Goal: Ask a question: Seek information or help from site administrators or community

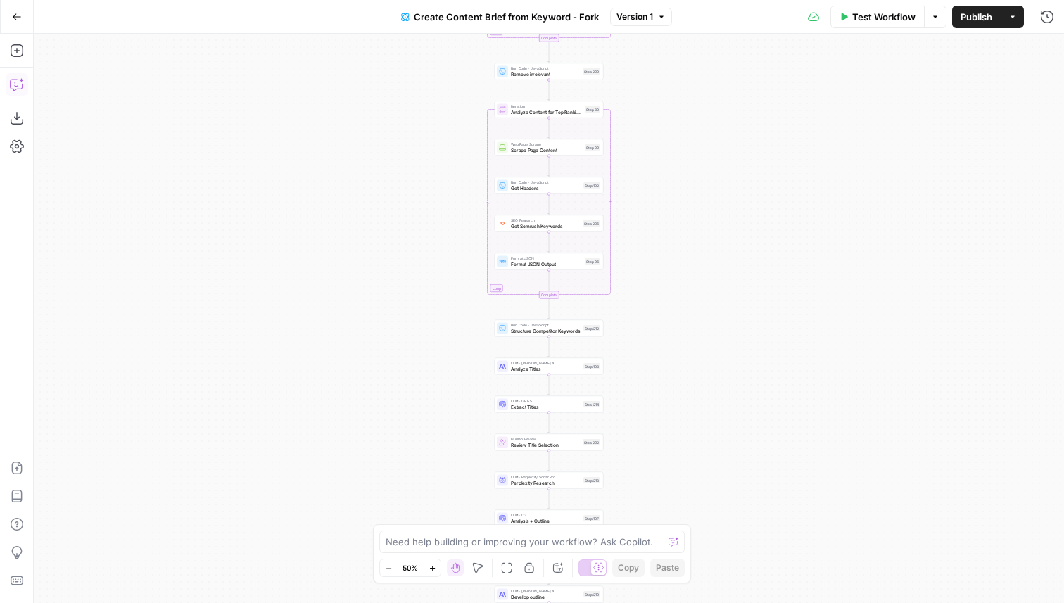
click at [13, 79] on icon "button" at bounding box center [17, 84] width 14 height 14
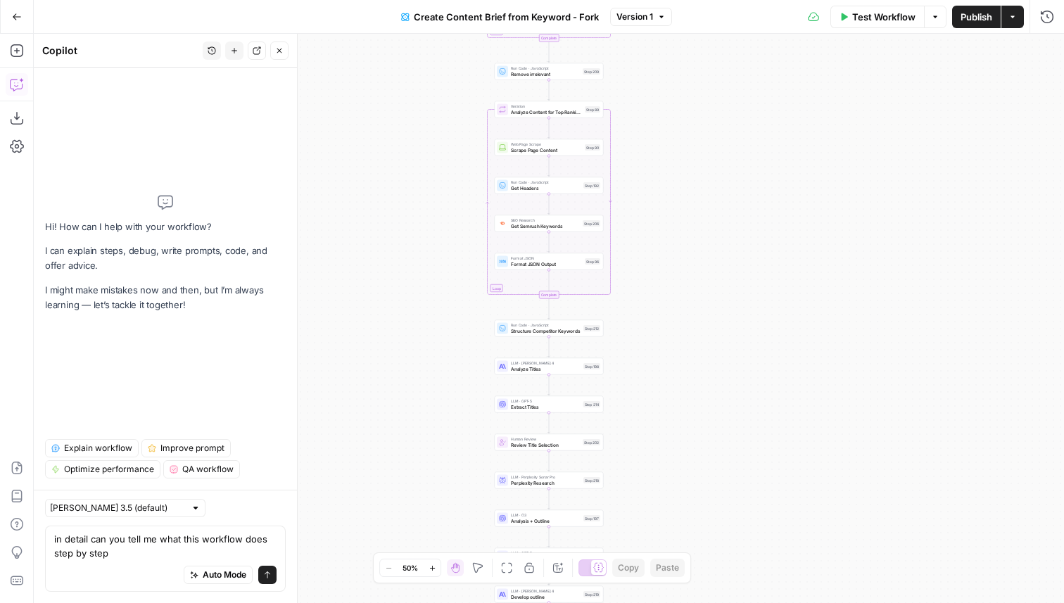
type textarea "in detail can you tell me what this workflow does step by step"
click at [266, 577] on icon "submit" at bounding box center [267, 575] width 8 height 8
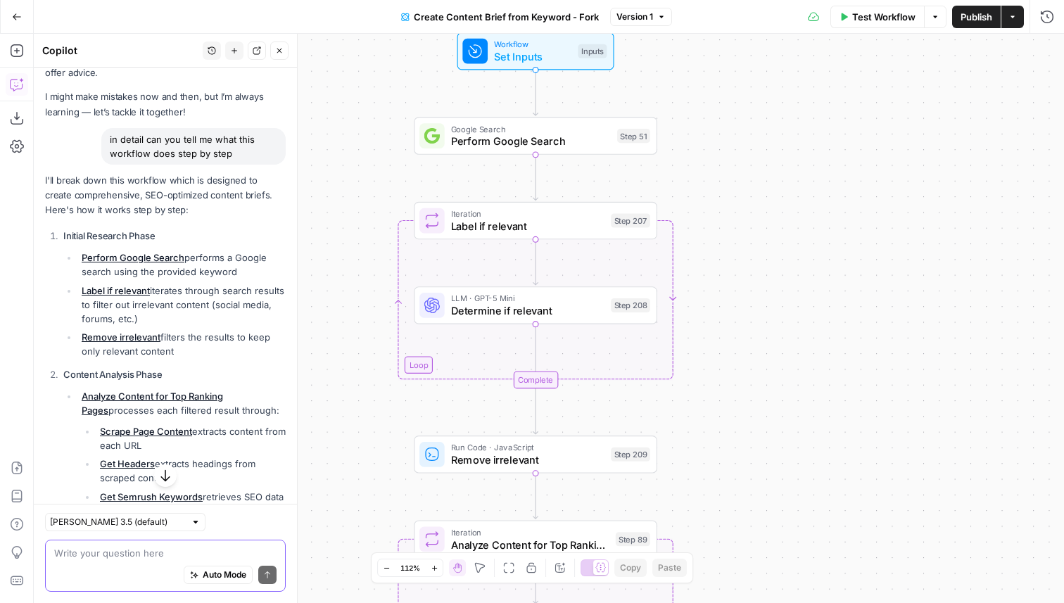
scroll to position [54, 0]
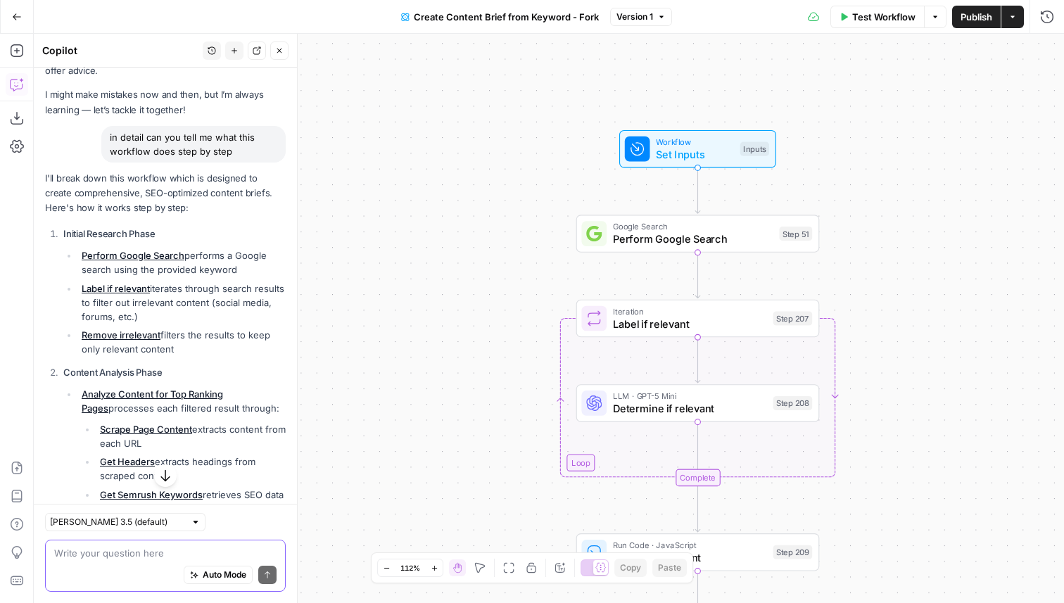
drag, startPoint x: 45, startPoint y: 224, endPoint x: 179, endPoint y: 375, distance: 202.3
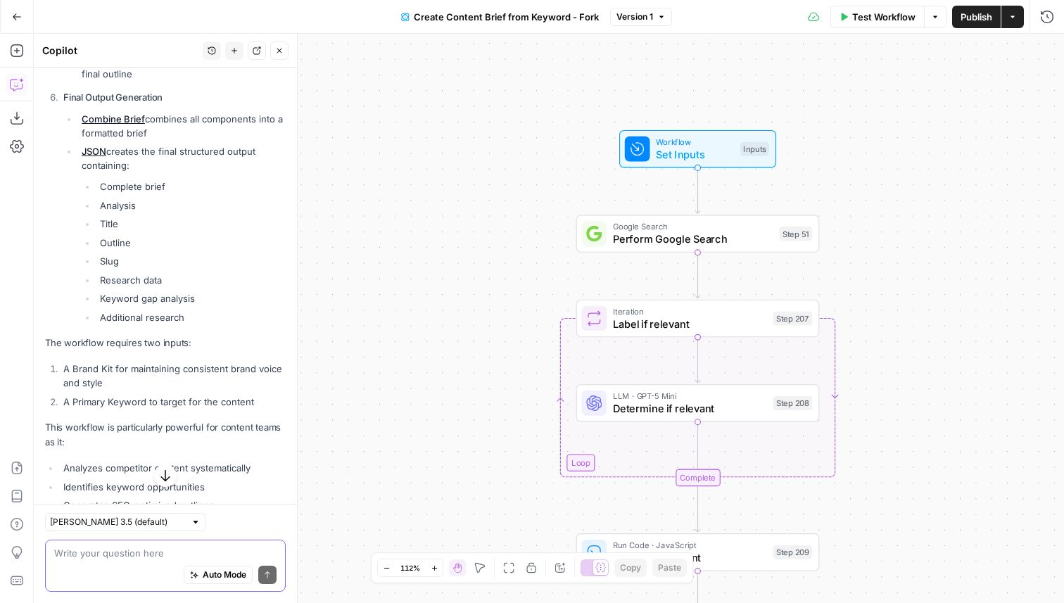
scroll to position [1040, 0]
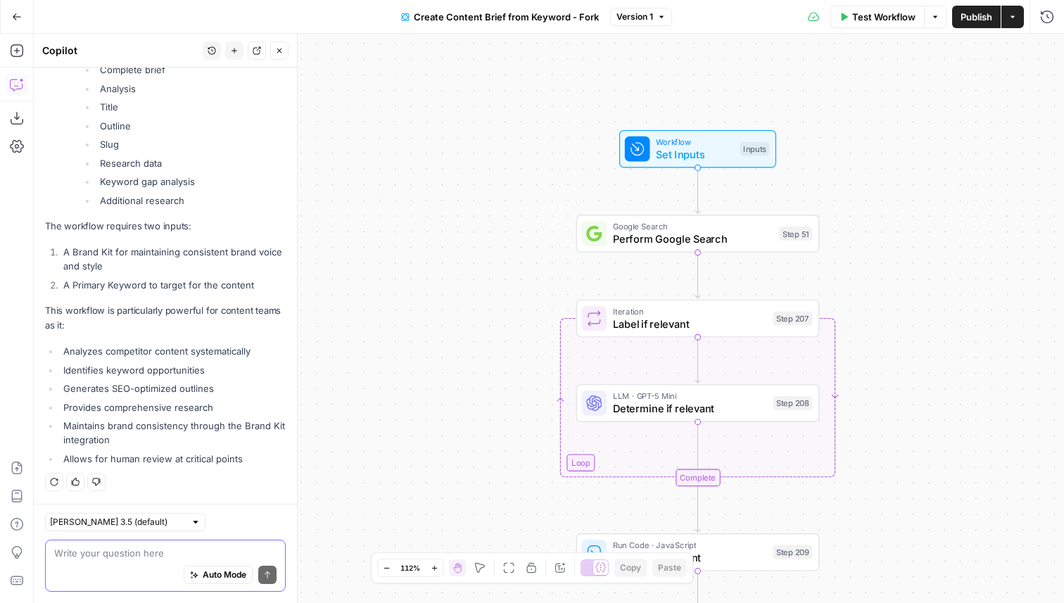
click at [238, 204] on li "Additional research" at bounding box center [190, 200] width 189 height 14
copy ol "Initial Research Phase Perform Google Search performs a Google search using the…"
drag, startPoint x: 139, startPoint y: 339, endPoint x: 100, endPoint y: 140, distance: 202.9
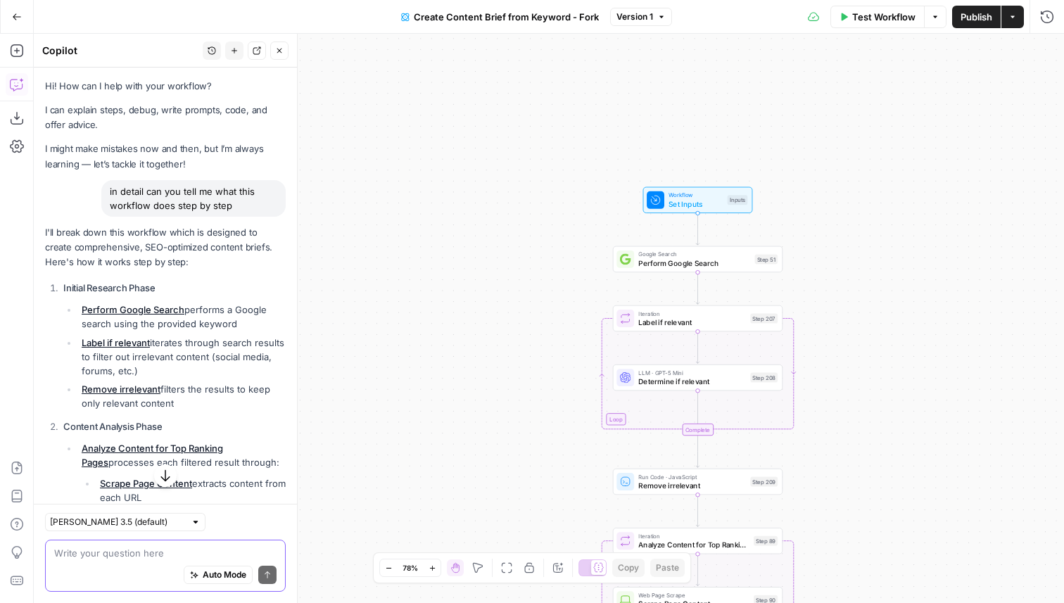
scroll to position [31, 0]
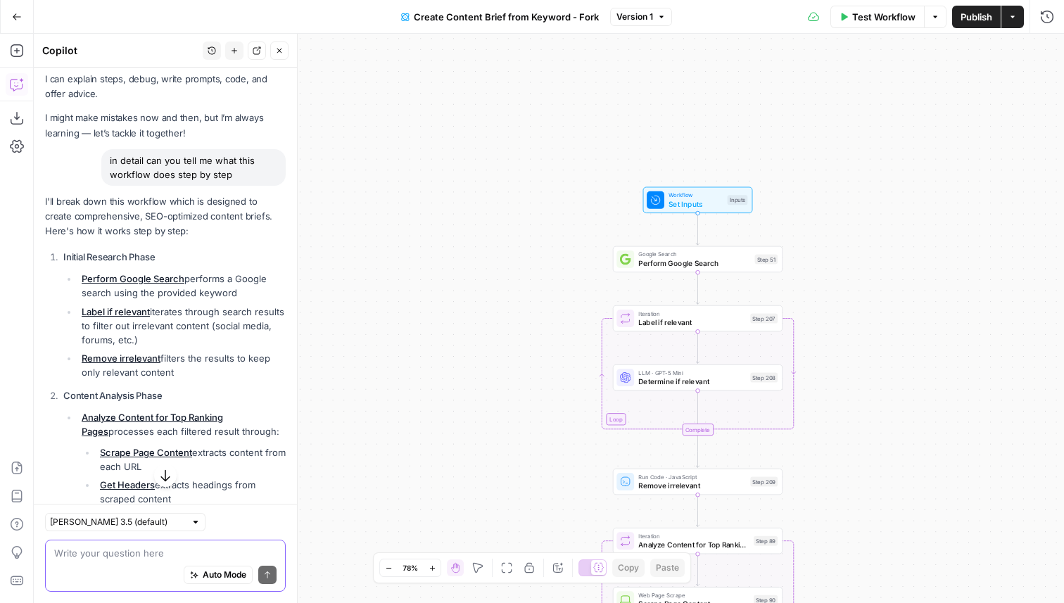
copy div "I'll break down this workflow which is designed to create comprehensive, SEO-op…"
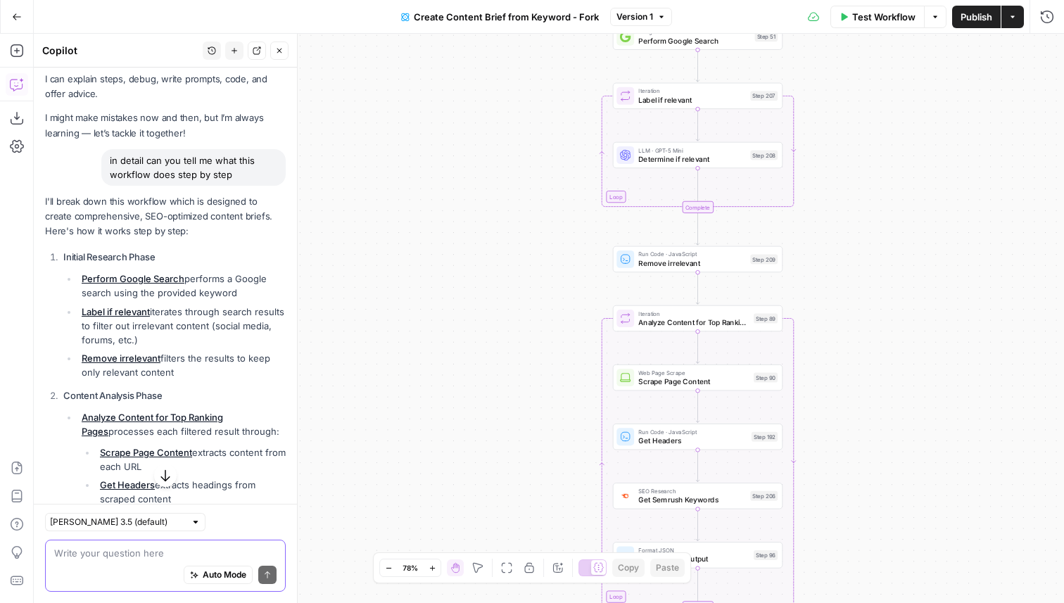
click at [91, 549] on textarea at bounding box center [165, 553] width 222 height 14
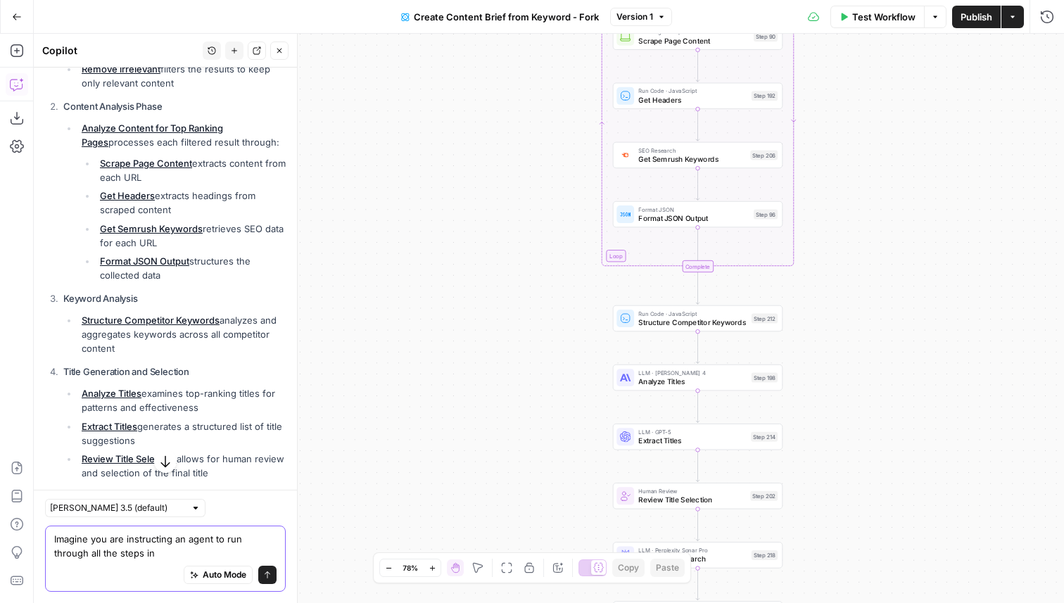
scroll to position [324, 0]
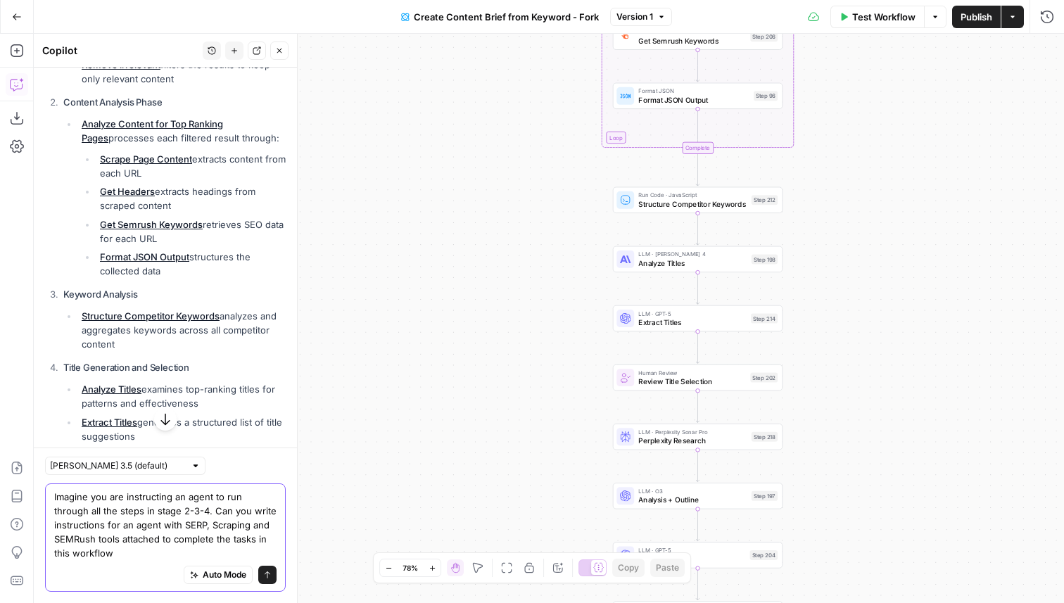
click at [179, 554] on textarea "Imagine you are instructing an agent to run through all the steps in stage 2-3-…" at bounding box center [165, 525] width 222 height 70
click at [180, 532] on textarea "Imagine you are instructing an agent to run through all the steps in stage 2-3-…" at bounding box center [165, 525] width 222 height 70
click at [180, 541] on textarea "Imagine you are instructing an agent to run through all the steps in stage 2-3-…" at bounding box center [165, 525] width 222 height 70
click at [166, 545] on textarea "Imagine you are instructing an agent to run through all the steps in stage 2-3-…" at bounding box center [165, 525] width 222 height 70
click at [166, 552] on textarea "Imagine you are instructing an agent to run through all the steps in stage 2-3-…" at bounding box center [165, 525] width 222 height 70
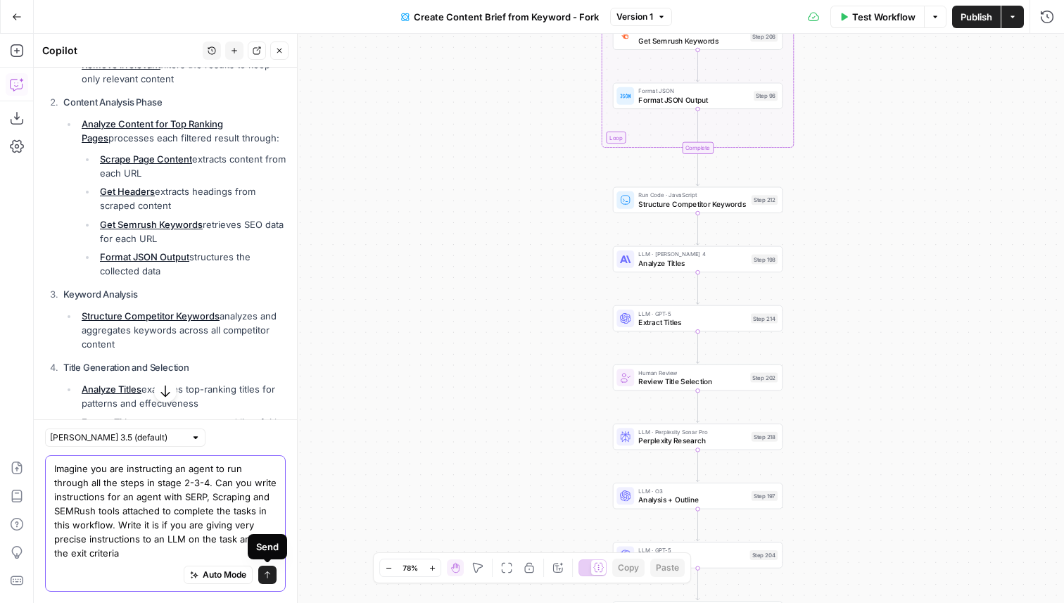
type textarea "Imagine you are instructing an agent to run through all the steps in stage 2-3-…"
click at [270, 577] on icon "submit" at bounding box center [267, 575] width 8 height 8
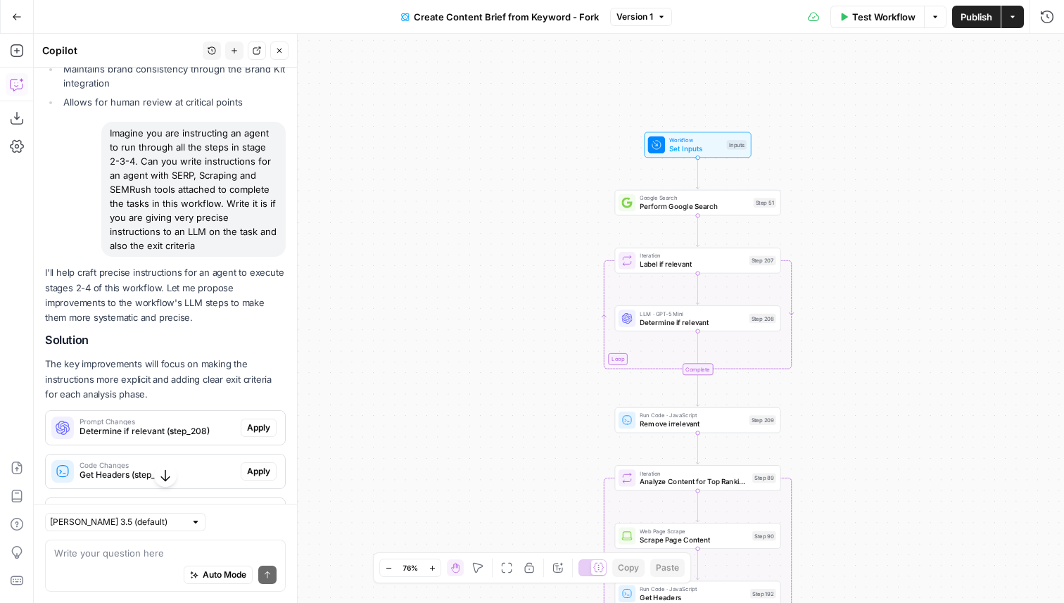
scroll to position [1697, 0]
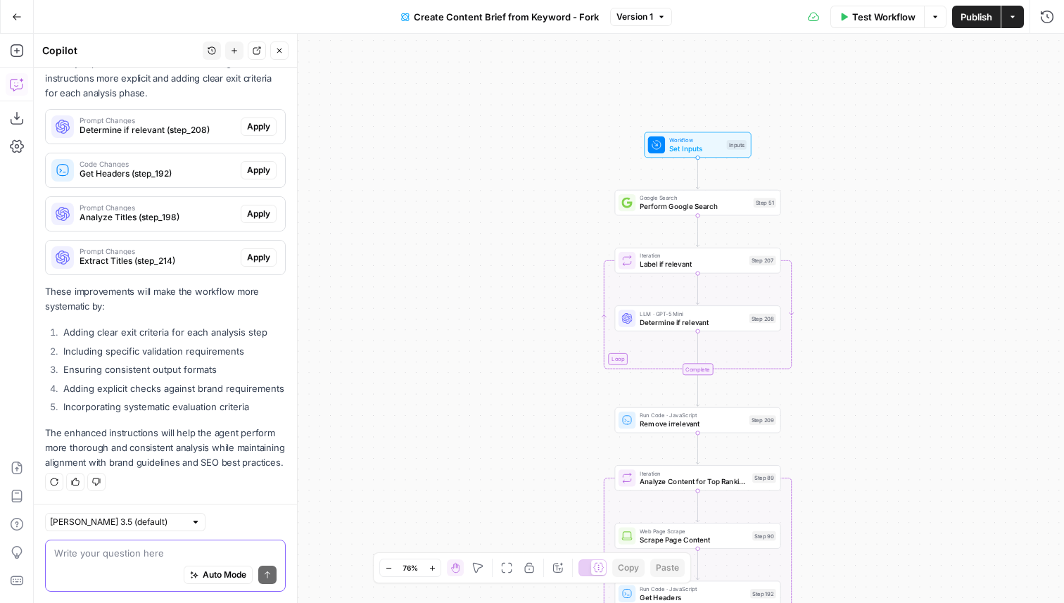
click at [144, 553] on textarea at bounding box center [165, 553] width 222 height 14
type textarea "B"
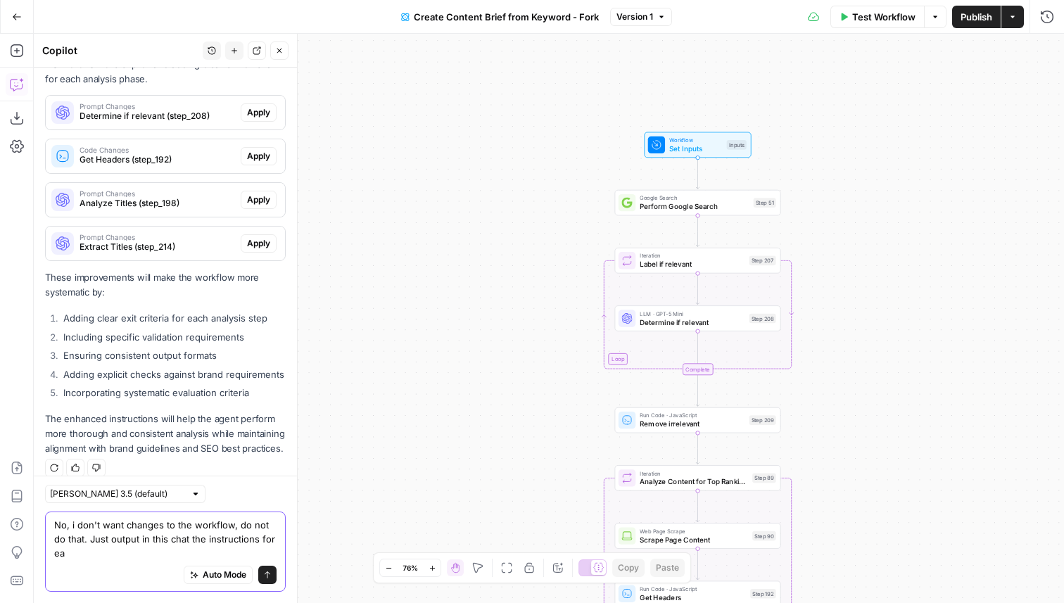
scroll to position [1726, 0]
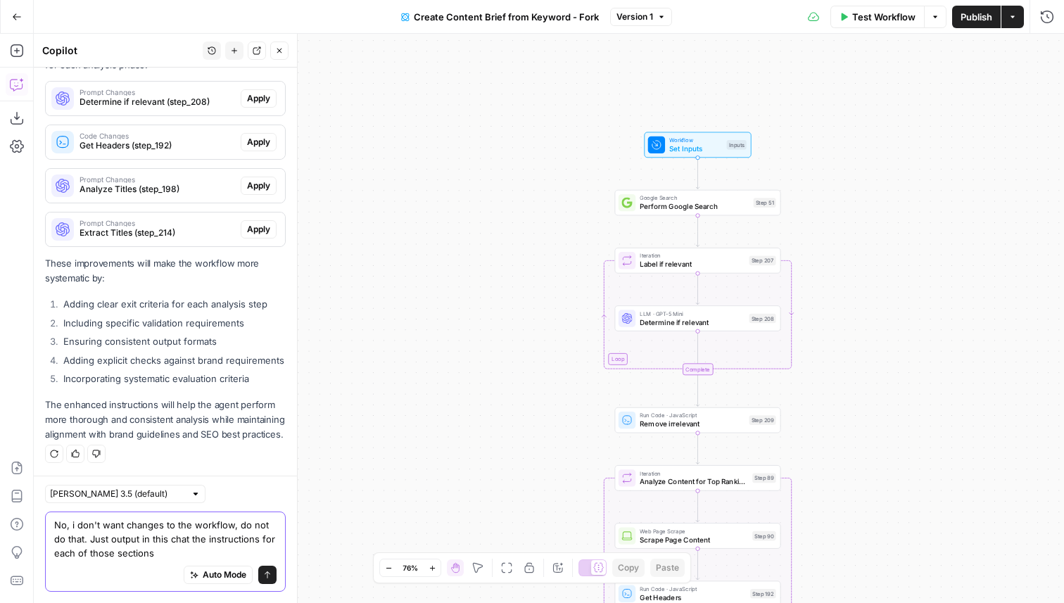
type textarea "No, i don't want changes to the workflow, do not do that. Just output in this c…"
click at [275, 575] on button "Send" at bounding box center [267, 575] width 18 height 18
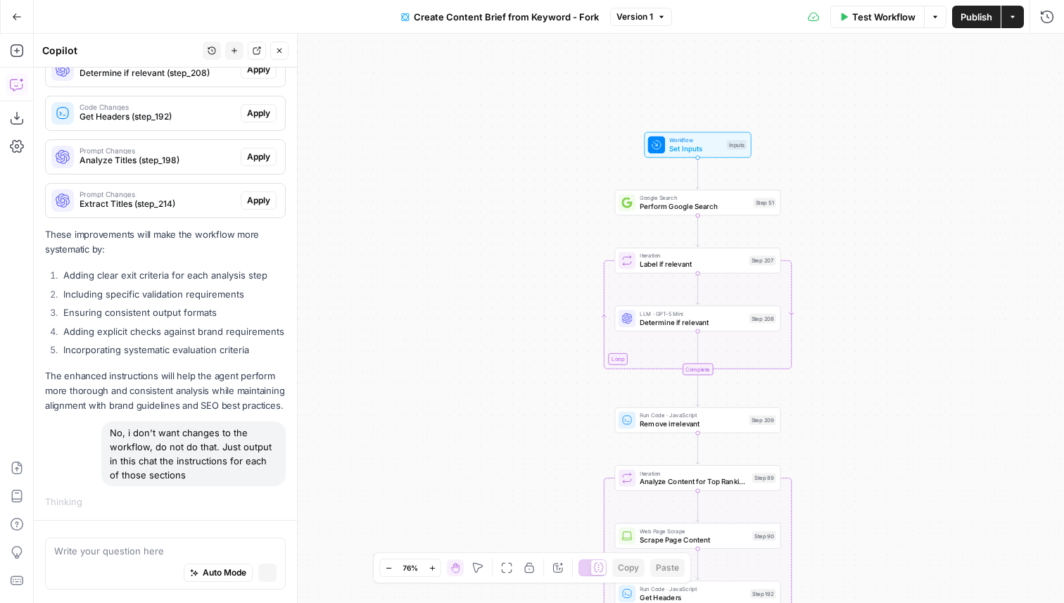
scroll to position [1752, 0]
click at [132, 431] on div "No, i don't want changes to the workflow, do not do that. Just output in this c…" at bounding box center [193, 455] width 184 height 65
drag, startPoint x: 110, startPoint y: 431, endPoint x: 181, endPoint y: 476, distance: 83.5
click at [181, 476] on div "No, i don't want changes to the workflow, do not do that. Just output in this c…" at bounding box center [193, 455] width 184 height 65
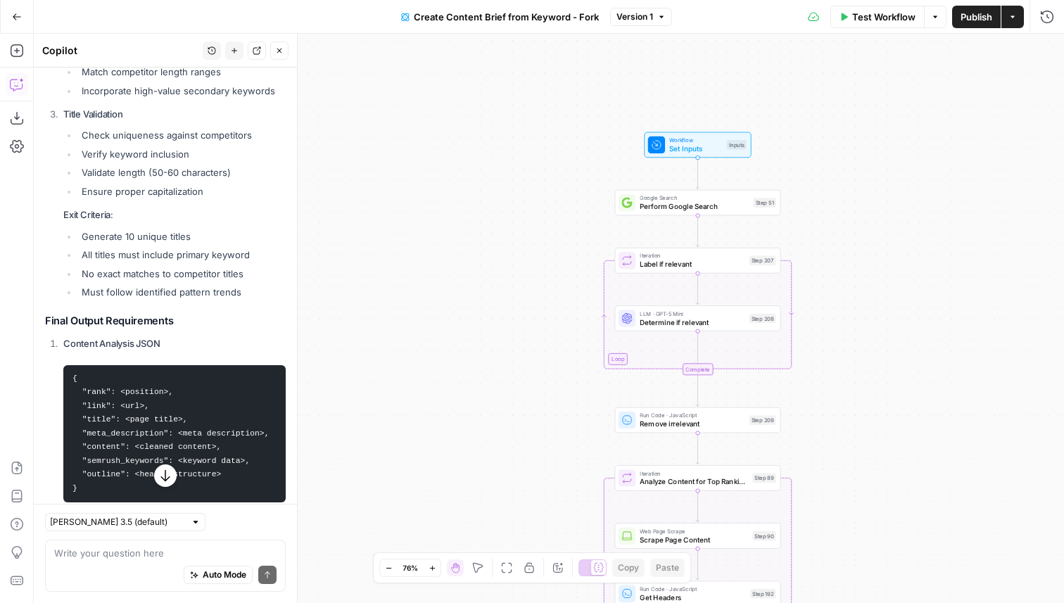
scroll to position [3581, 0]
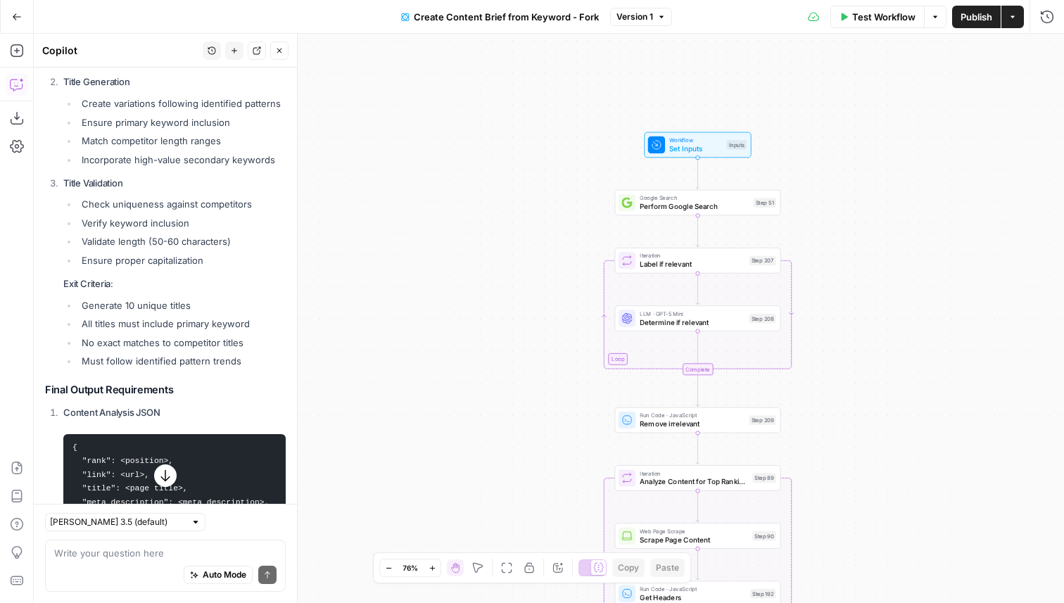
drag, startPoint x: 260, startPoint y: 203, endPoint x: 111, endPoint y: 59, distance: 207.0
click at [111, 58] on div "Copilot History New chat Detach Close Hi! How can I help with your workflow? I …" at bounding box center [166, 318] width 264 height 569
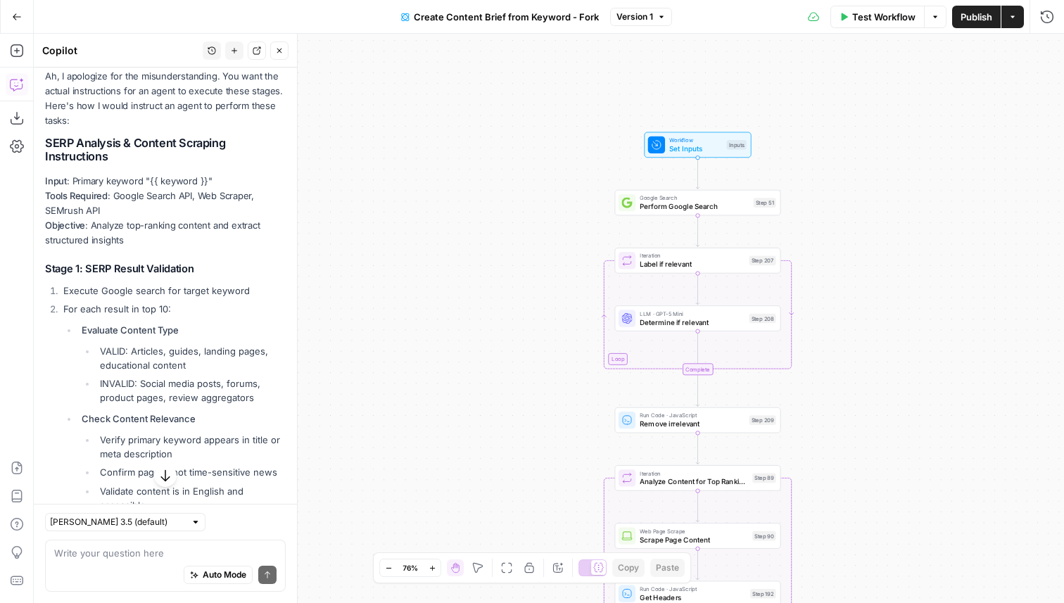
scroll to position [2202, 0]
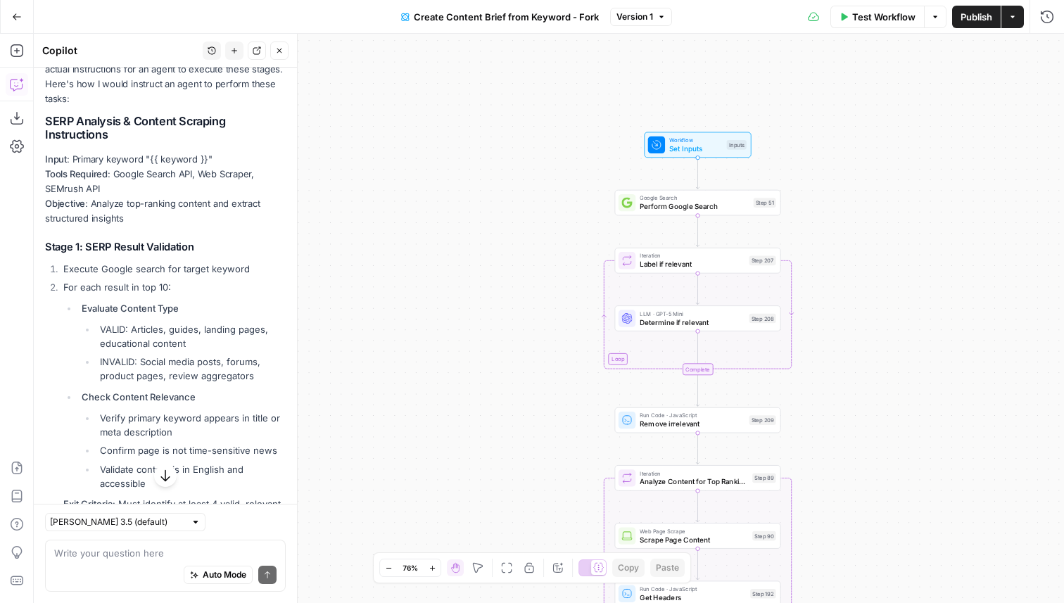
click at [68, 248] on h3 "Stage 1: SERP Result Validation" at bounding box center [165, 247] width 241 height 13
click at [49, 249] on h3 "Stage 1: SERP Result Validation" at bounding box center [165, 247] width 241 height 13
drag, startPoint x: 47, startPoint y: 245, endPoint x: 129, endPoint y: 301, distance: 99.7
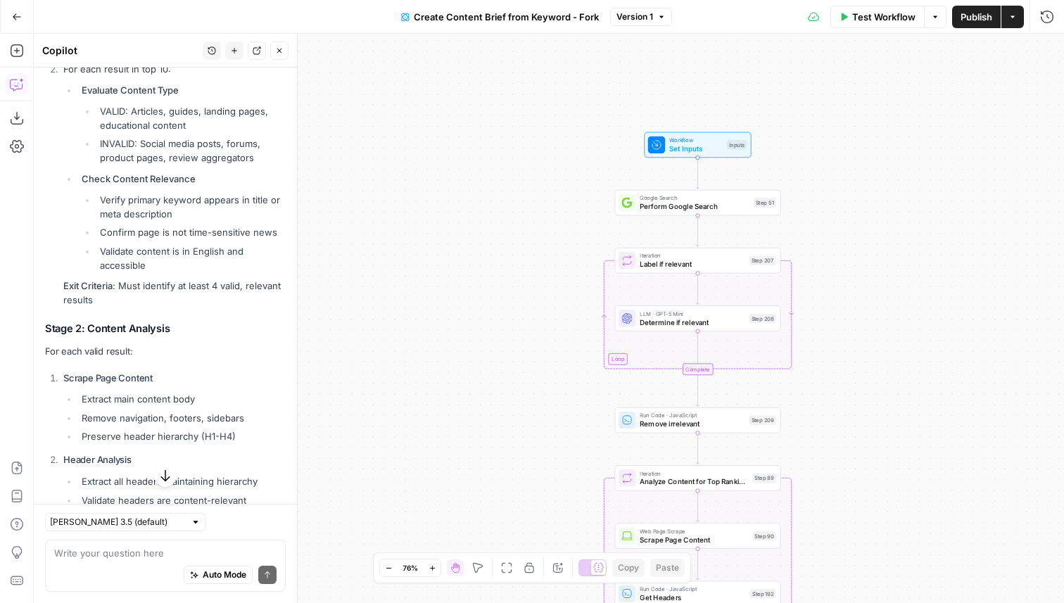
click at [116, 302] on li "For each result in top 10: Evaluate Content Type VALID: Articles, guides, landi…" at bounding box center [173, 184] width 226 height 245
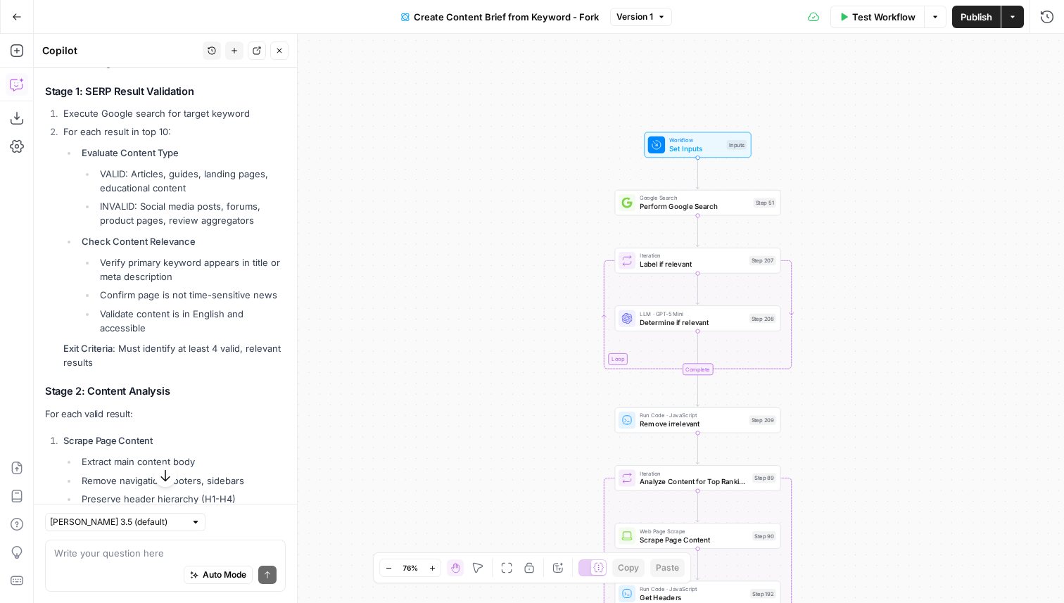
scroll to position [2347, 0]
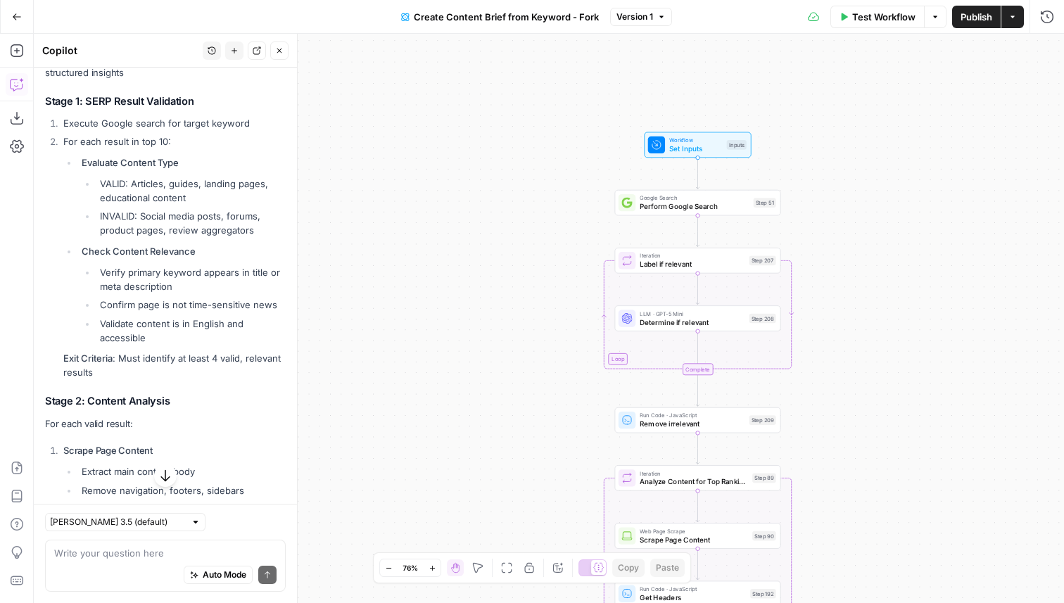
drag, startPoint x: 113, startPoint y: 369, endPoint x: 54, endPoint y: 119, distance: 257.2
click at [54, 119] on ol "Execute Google search for target keyword For each result in top 10: Evaluate Co…" at bounding box center [165, 248] width 241 height 264
copy ol "Execute Google search for target keyword For each result in top 10: Evaluate Co…"
click at [46, 100] on h3 "Stage 1: SERP Result Validation" at bounding box center [165, 101] width 241 height 13
copy div "Stage 1: SERP Result Validation Execute Google search for target keyword For ea…"
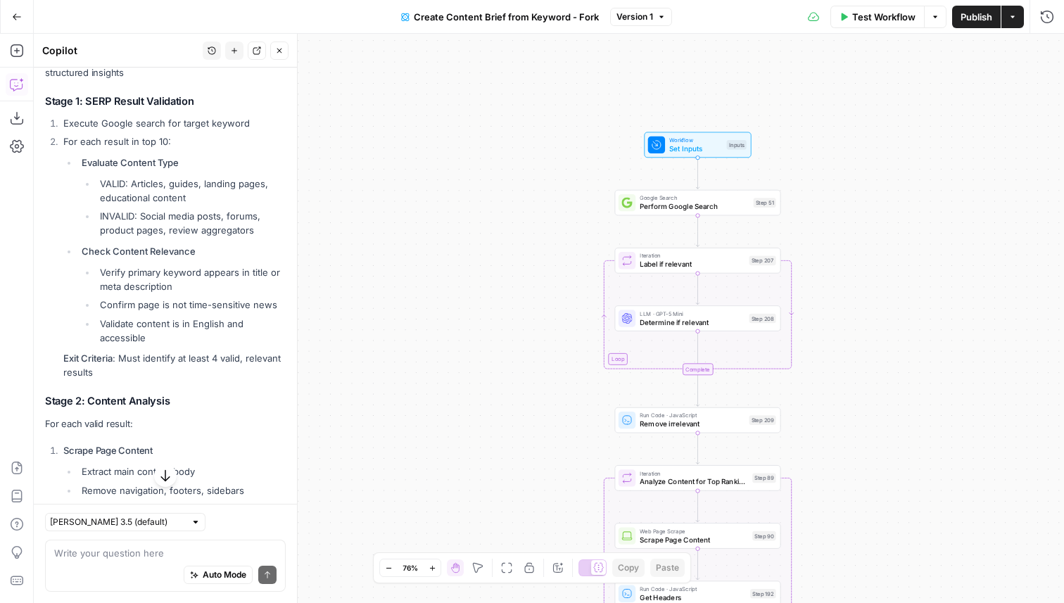
click at [222, 289] on li "Verify primary keyword appears in title or meta description" at bounding box center [190, 279] width 189 height 28
drag, startPoint x: 82, startPoint y: 164, endPoint x: 229, endPoint y: 346, distance: 234.1
click at [229, 346] on li "For each result in top 10: Evaluate Content Type VALID: Articles, guides, landi…" at bounding box center [173, 256] width 226 height 245
copy li "Evaluate Content Type VALID: Articles, guides, landing pages, educational conte…"
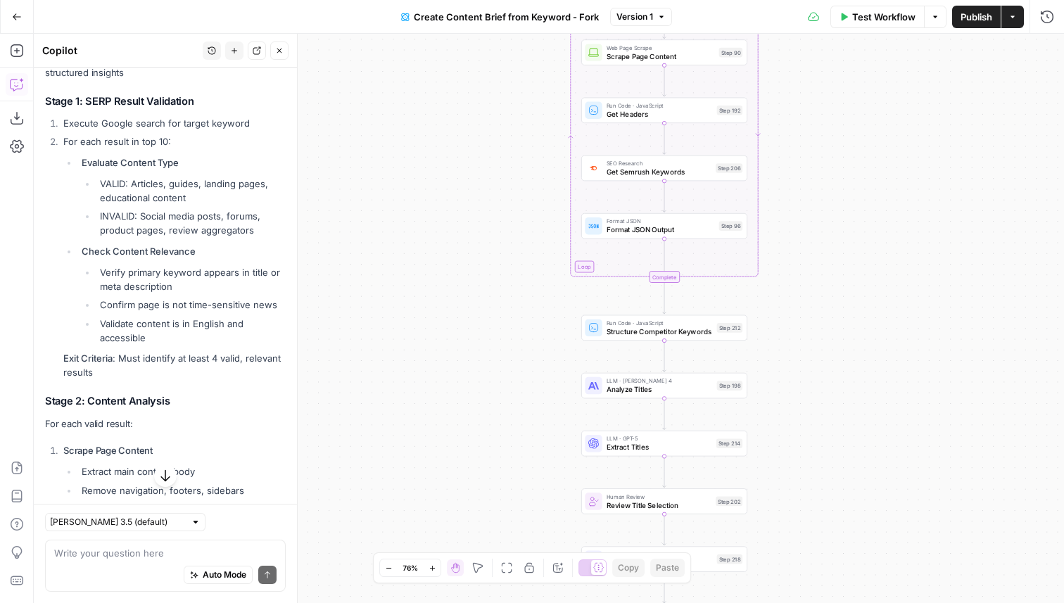
click at [630, 335] on span "Structure Competitor Keywords" at bounding box center [659, 331] width 106 height 11
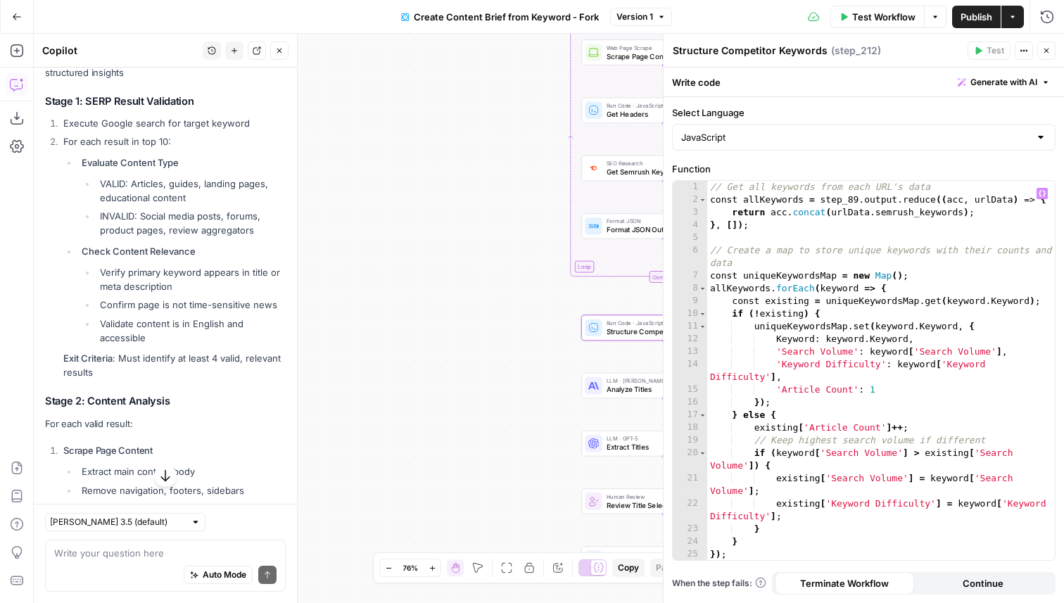
click at [840, 308] on div "// Get all keywords from each URL's data const allKeywords = step_89 . output .…" at bounding box center [881, 383] width 348 height 404
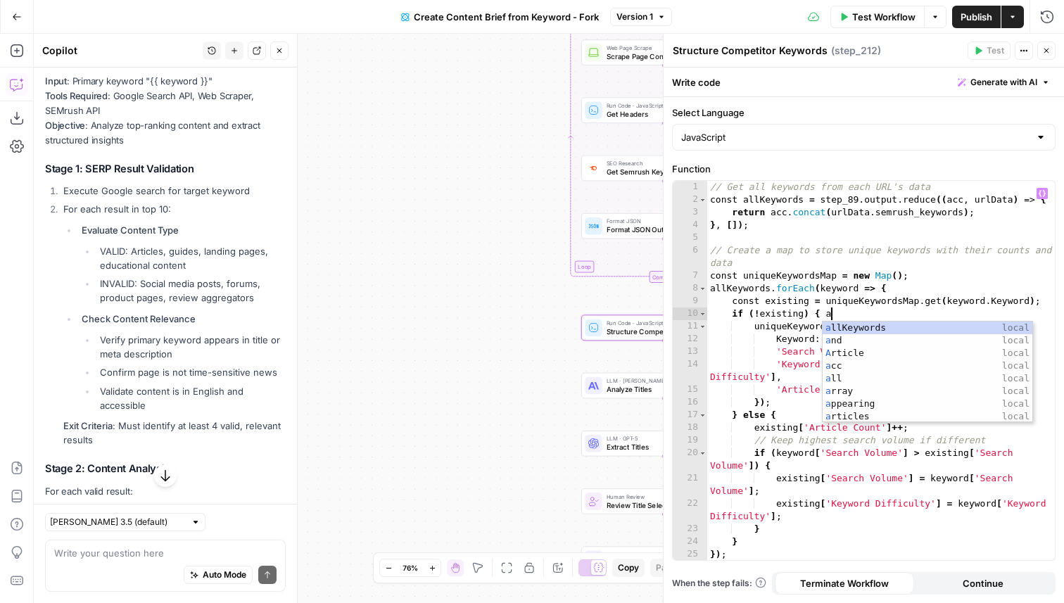
scroll to position [2415, 0]
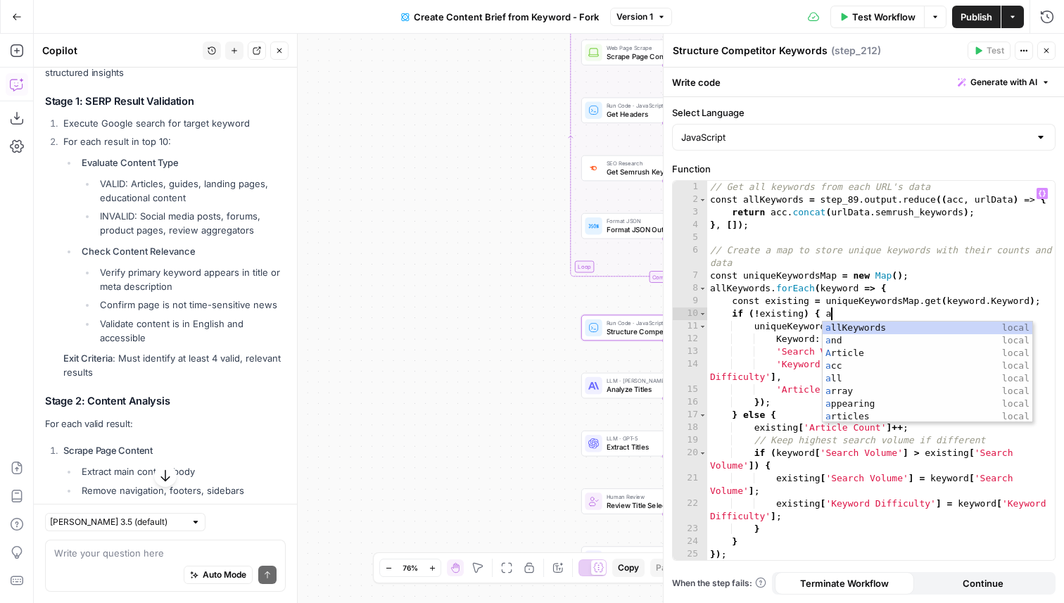
click at [753, 338] on div "// Get all keywords from each URL's data const allKeywords = step_89 . output .…" at bounding box center [881, 383] width 348 height 404
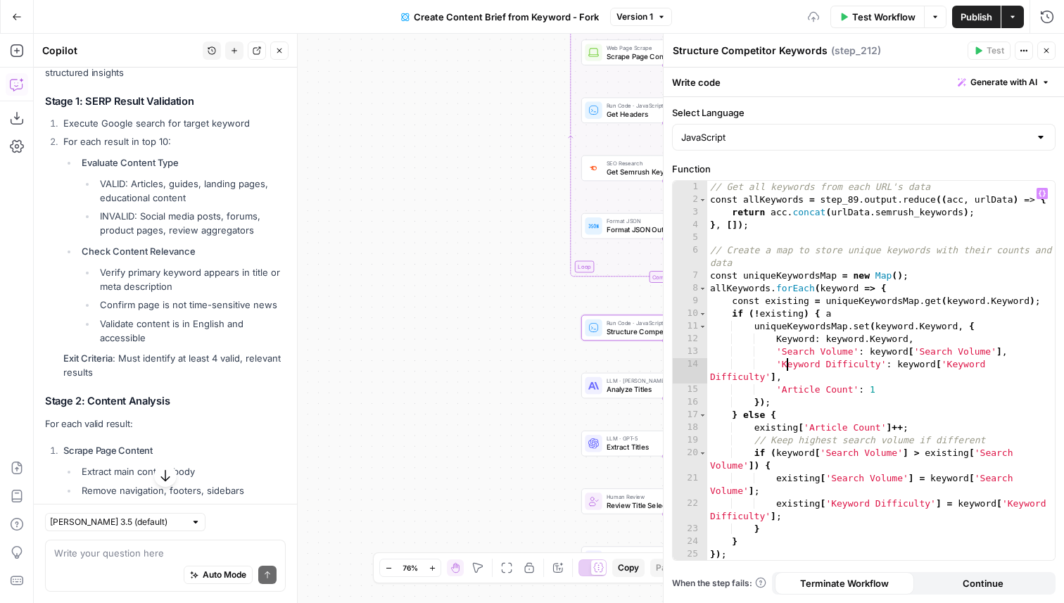
click at [787, 363] on div "// Get all keywords from each URL's data const allKeywords = step_89 . output .…" at bounding box center [881, 383] width 348 height 404
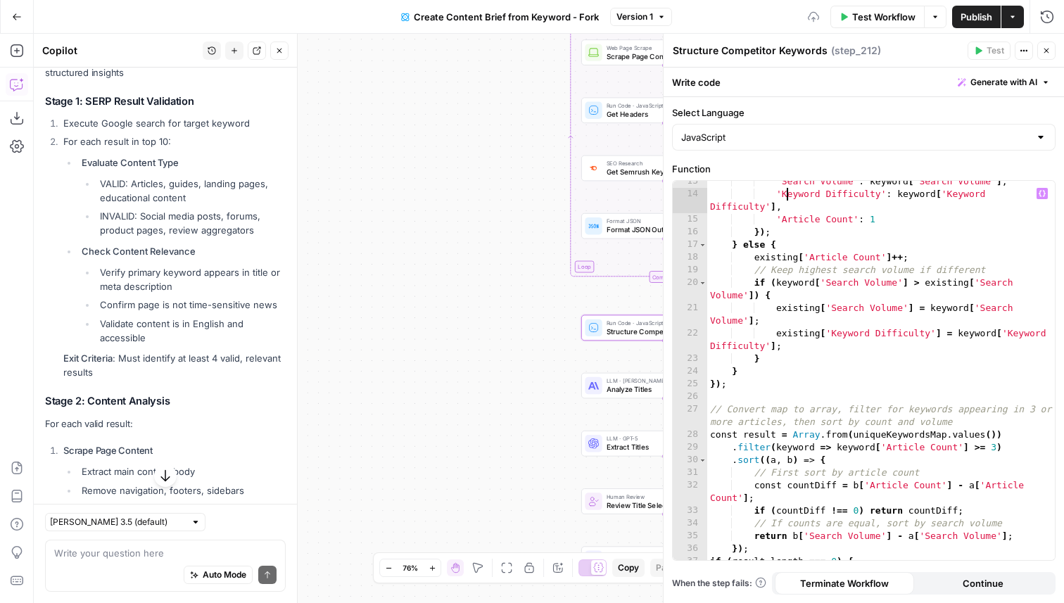
scroll to position [216, 0]
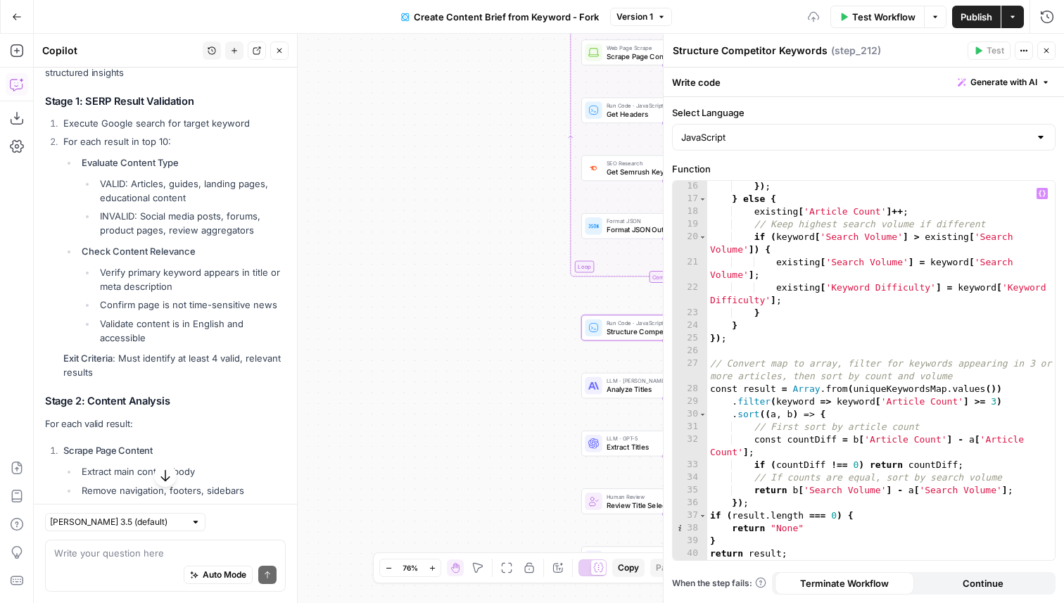
click at [789, 307] on div "}) ; } else { existing [ 'Article Count' ] ++ ; // Keep highest search volume i…" at bounding box center [881, 382] width 348 height 404
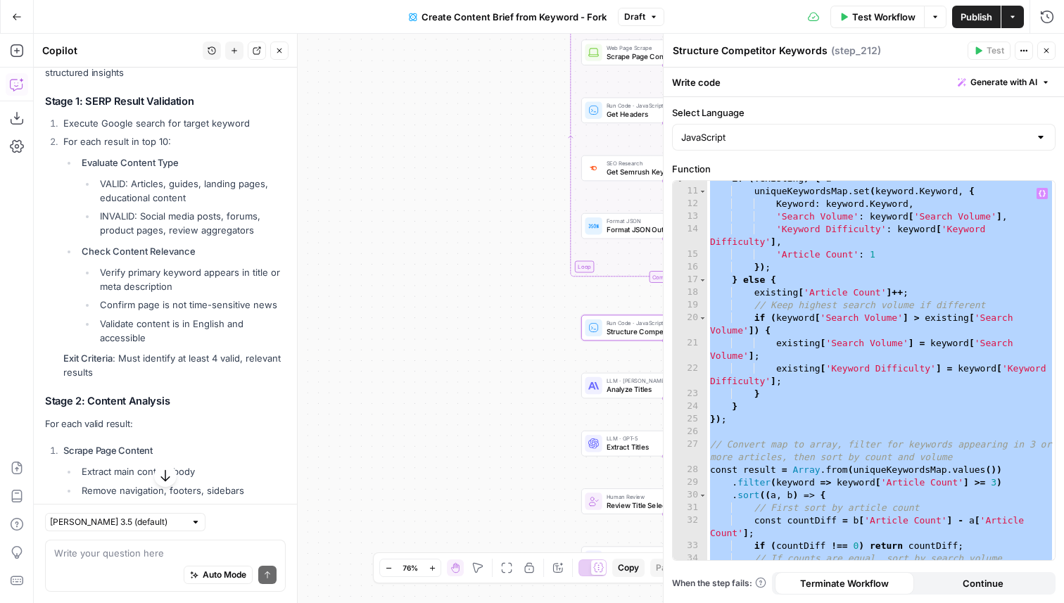
scroll to position [127, 0]
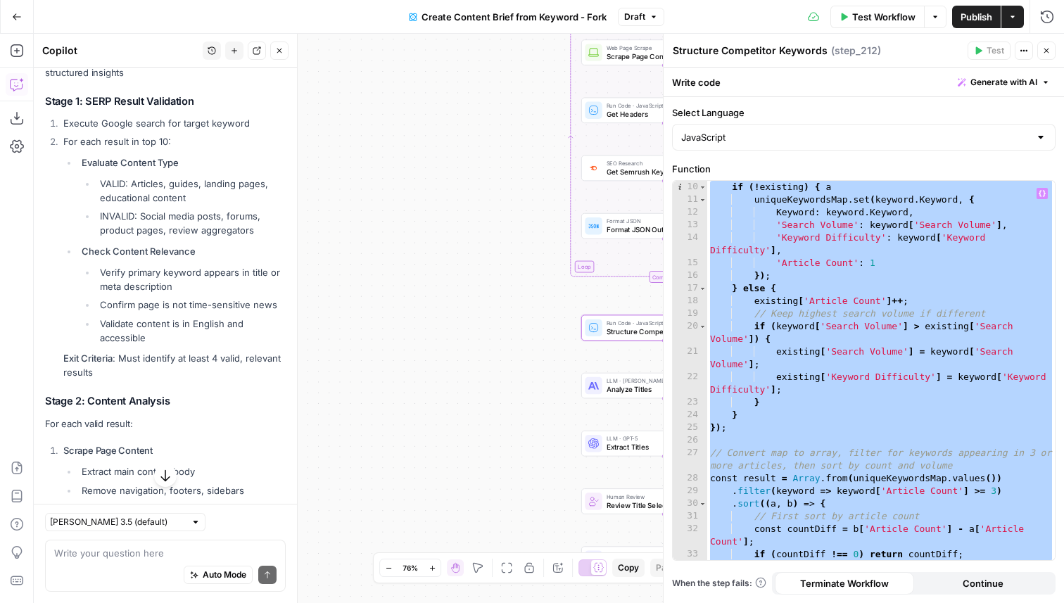
click at [813, 253] on div "if ( ! existing ) { a uniqueKeywordsMap . set ( keyword . Keyword , { Keyword :…" at bounding box center [881, 383] width 348 height 404
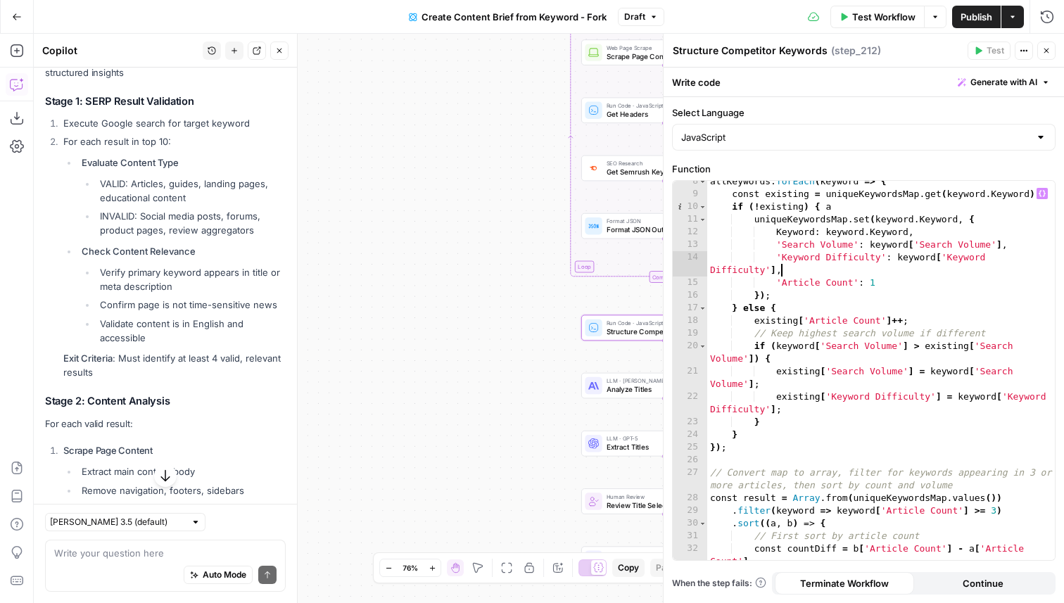
scroll to position [106, 0]
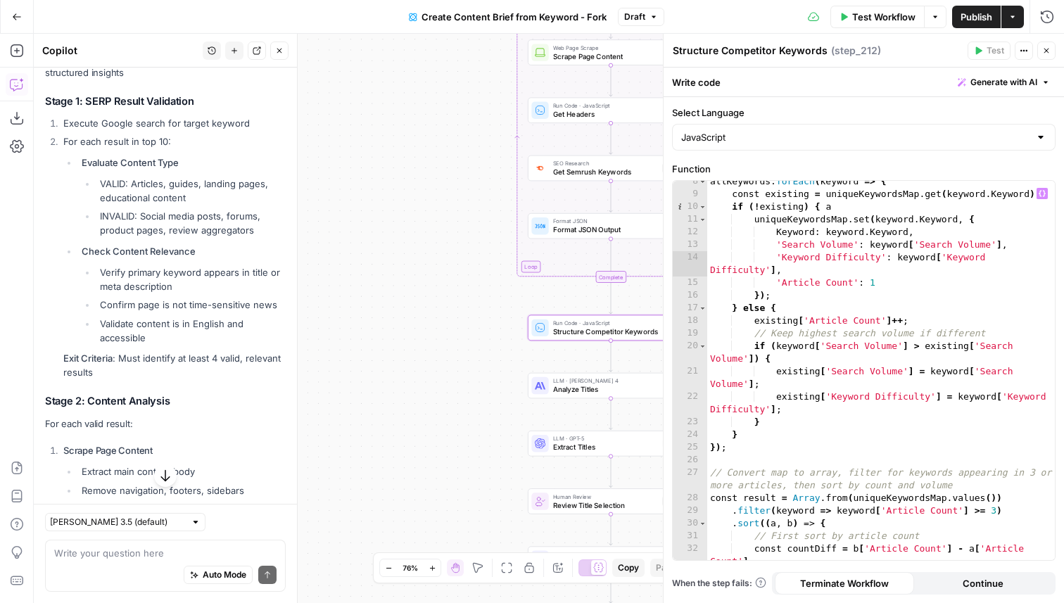
drag, startPoint x: 496, startPoint y: 294, endPoint x: 388, endPoint y: 294, distance: 108.3
click at [388, 294] on div "Workflow Set Inputs Inputs Google Search Perform Google Search Step 51 Loop Ite…" at bounding box center [549, 318] width 1030 height 569
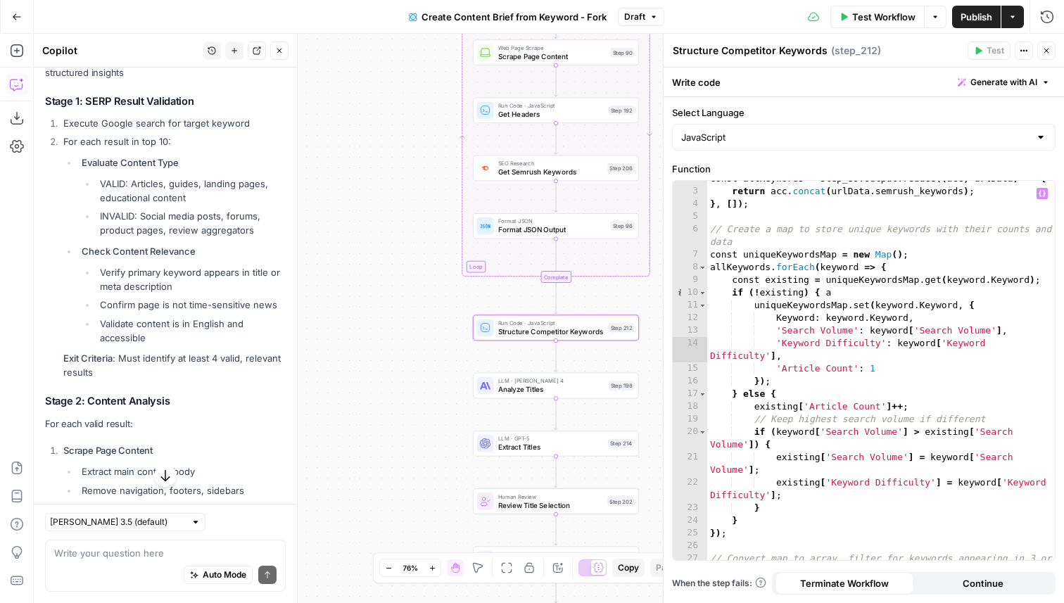
scroll to position [0, 0]
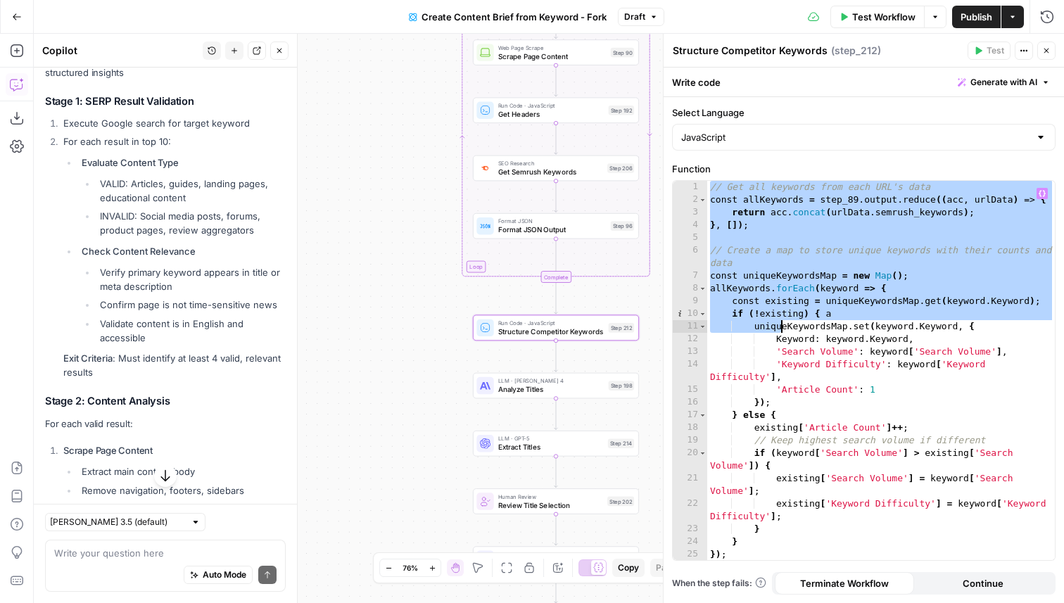
drag, startPoint x: 710, startPoint y: 186, endPoint x: 790, endPoint y: 350, distance: 183.1
click at [789, 347] on div "// Get all keywords from each URL's data const allKeywords = step_89 . output .…" at bounding box center [881, 383] width 348 height 404
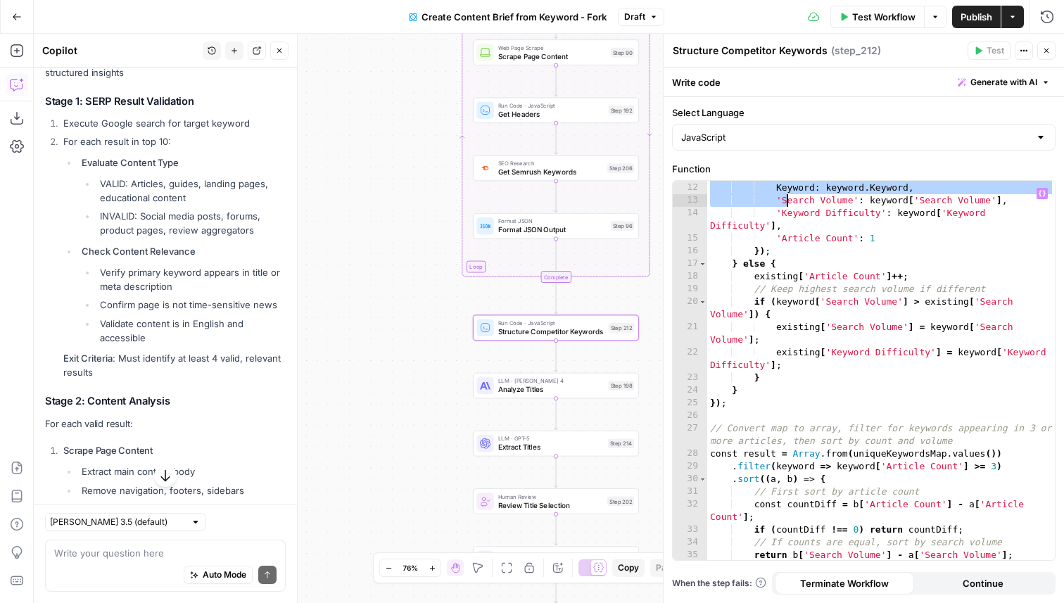
scroll to position [216, 0]
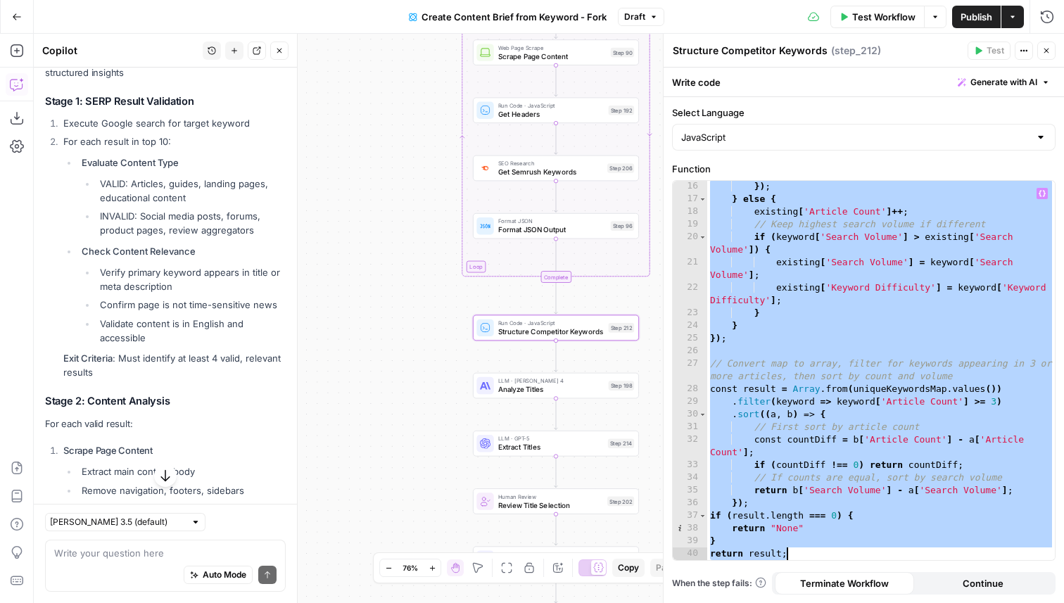
click at [794, 548] on div "}) ; } else { existing [ 'Article Count' ] ++ ; // Keep highest search volume i…" at bounding box center [881, 382] width 348 height 404
type textarea "**********"
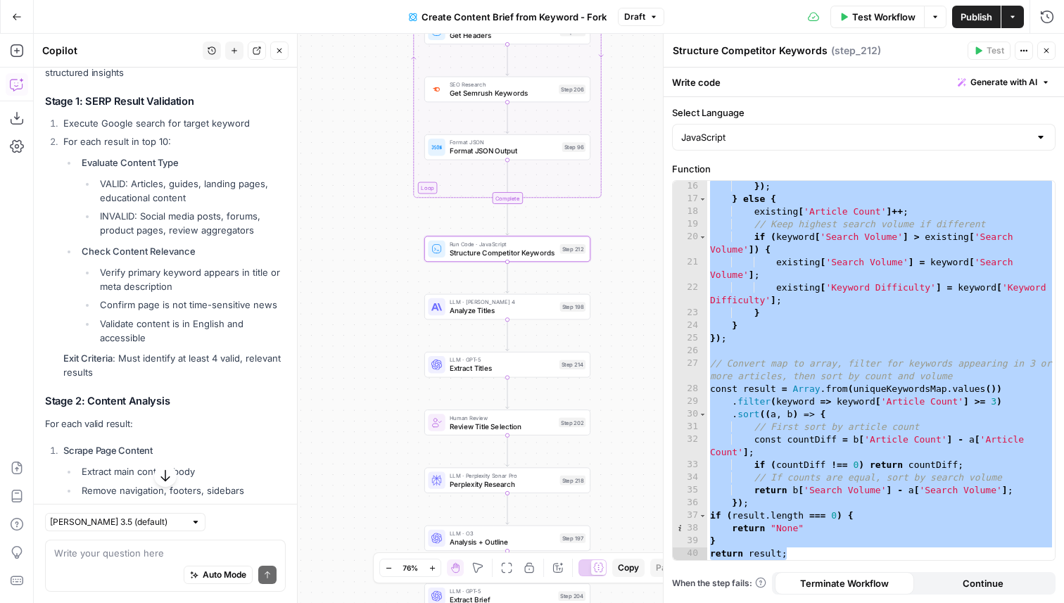
drag, startPoint x: 403, startPoint y: 374, endPoint x: 355, endPoint y: 295, distance: 92.5
click at [355, 295] on div "Workflow Set Inputs Inputs Google Search Perform Google Search Step 51 Loop Ite…" at bounding box center [549, 318] width 1030 height 569
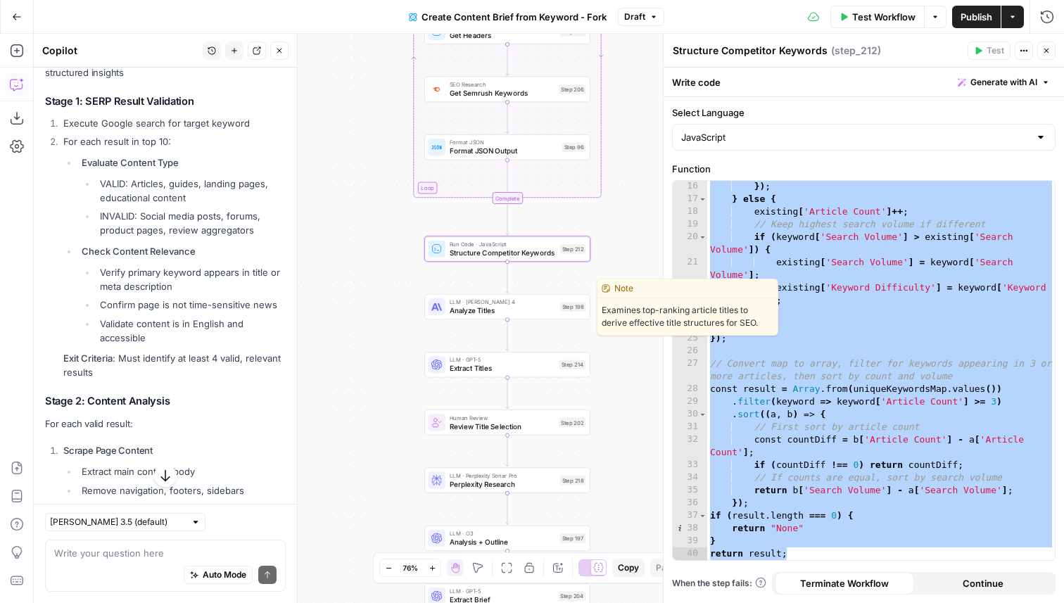
click at [476, 303] on span "LLM · [PERSON_NAME] 4" at bounding box center [503, 302] width 106 height 8
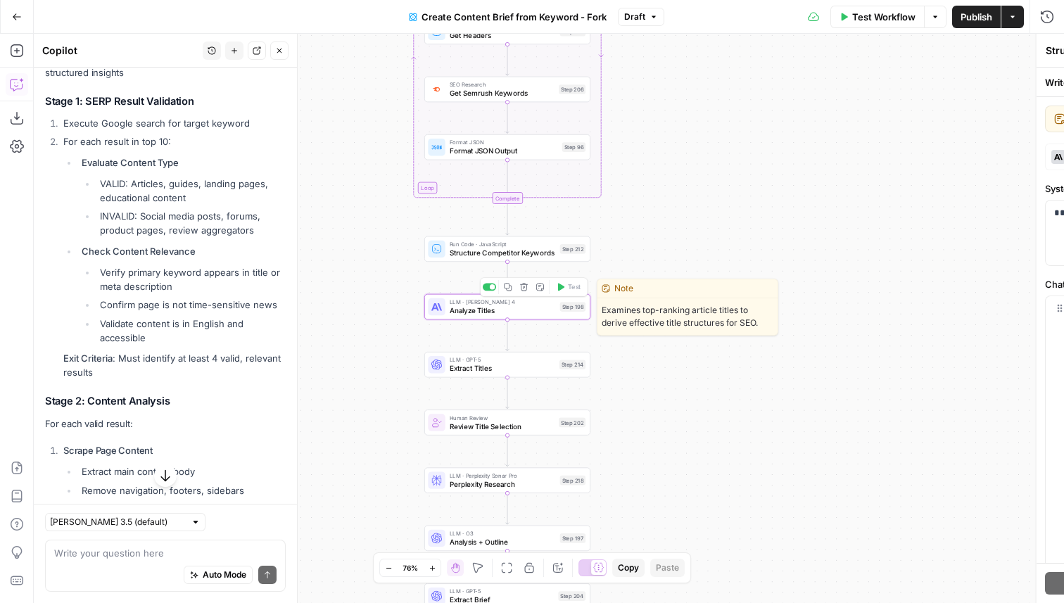
type textarea "Analyze Titles"
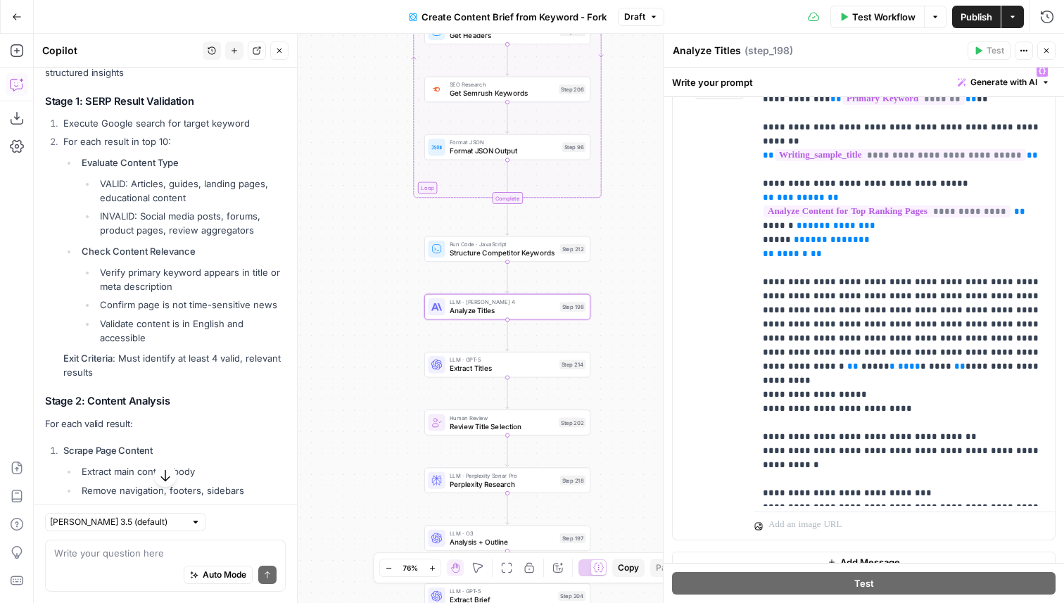
scroll to position [256, 0]
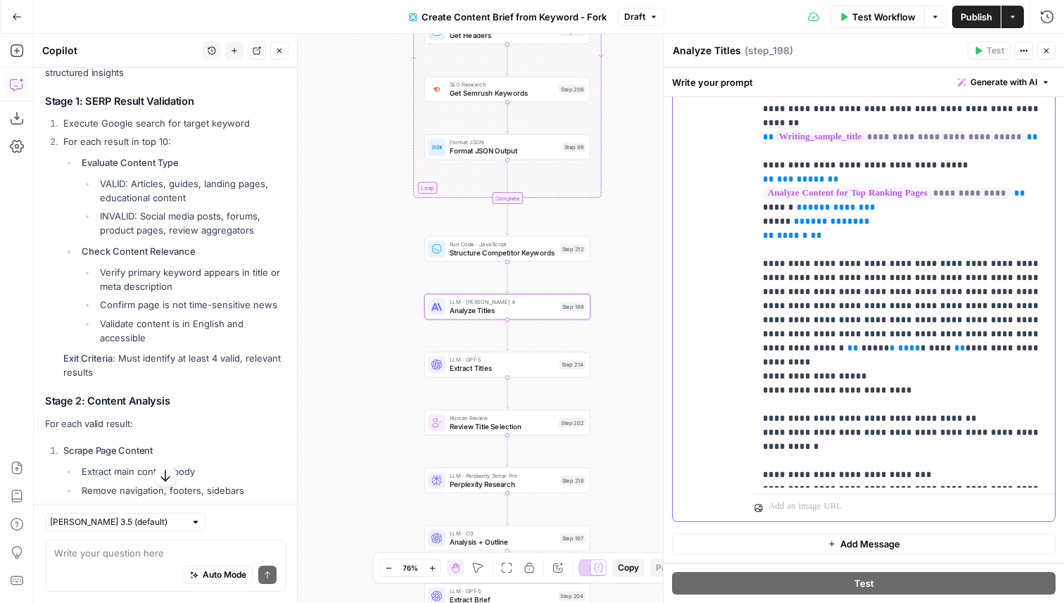
drag, startPoint x: 988, startPoint y: 466, endPoint x: 919, endPoint y: 349, distance: 136.6
click at [919, 349] on p "**********" at bounding box center [904, 264] width 283 height 436
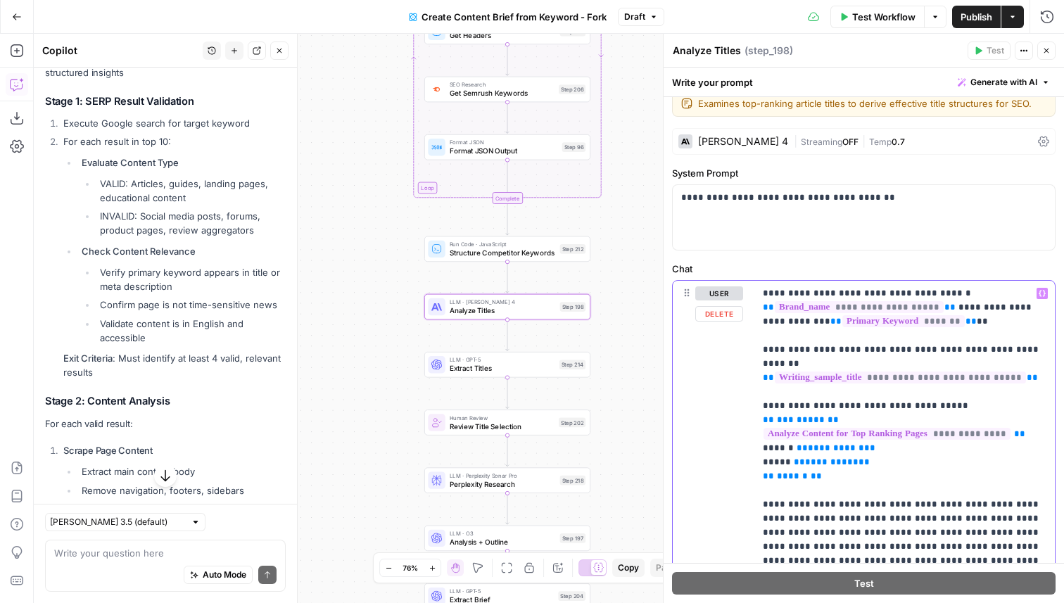
scroll to position [0, 0]
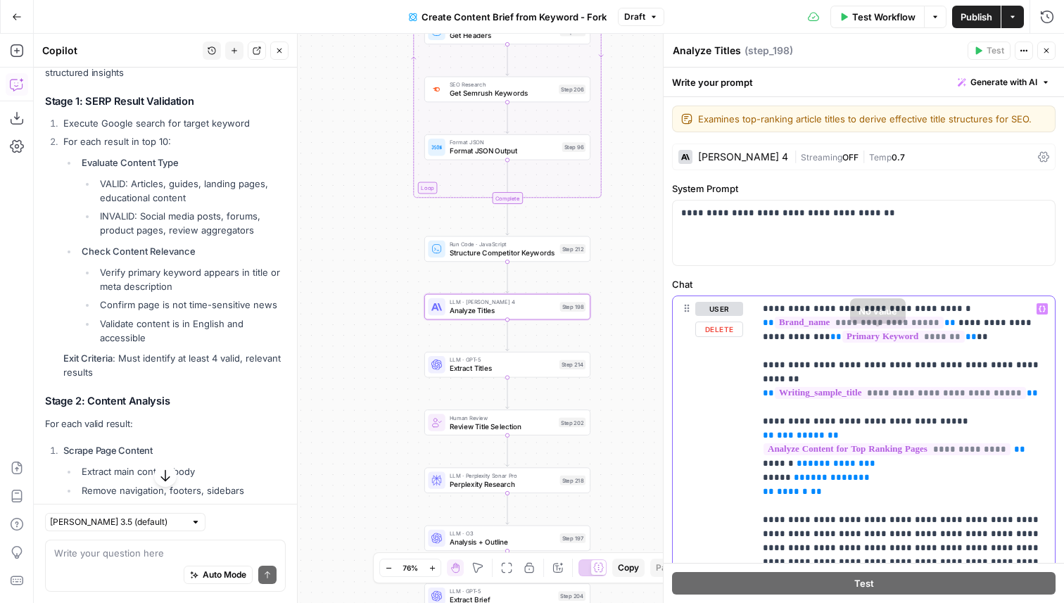
click at [762, 309] on div "**********" at bounding box center [904, 519] width 300 height 447
copy p "**********"
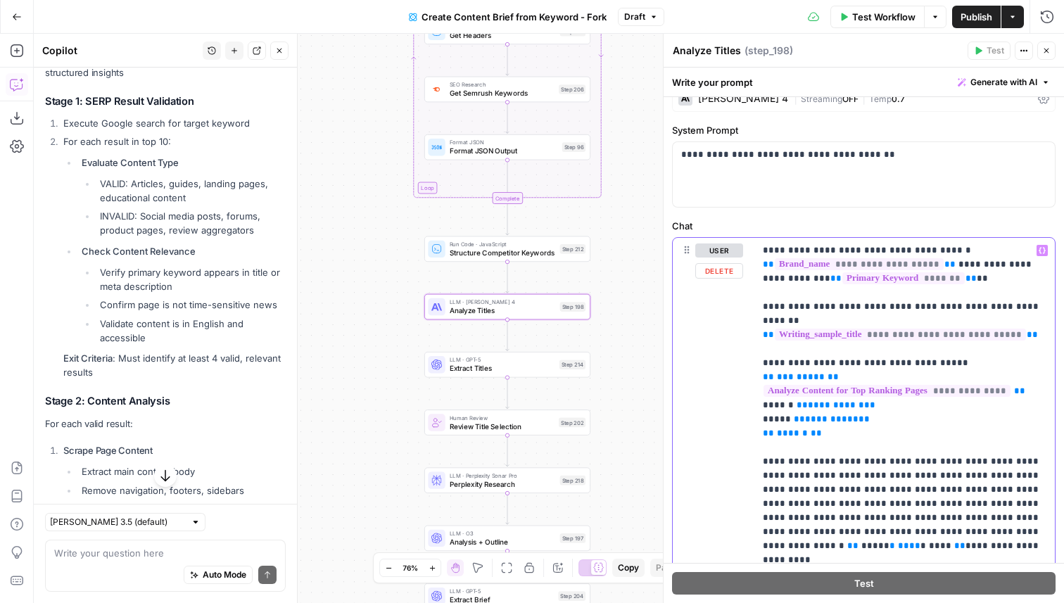
scroll to position [91, 0]
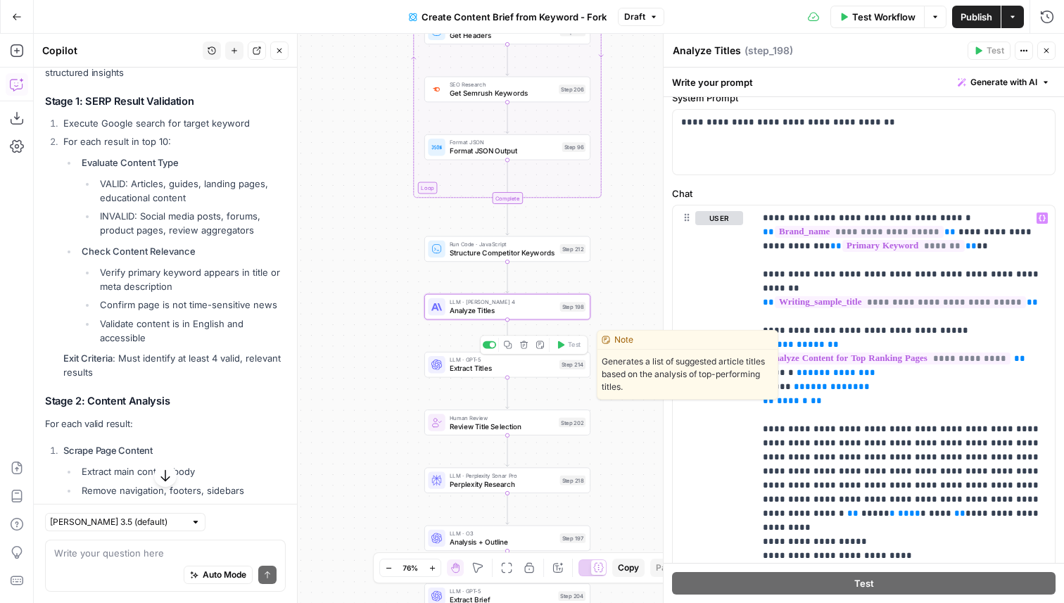
click at [483, 367] on span "Extract Titles" at bounding box center [503, 368] width 106 height 11
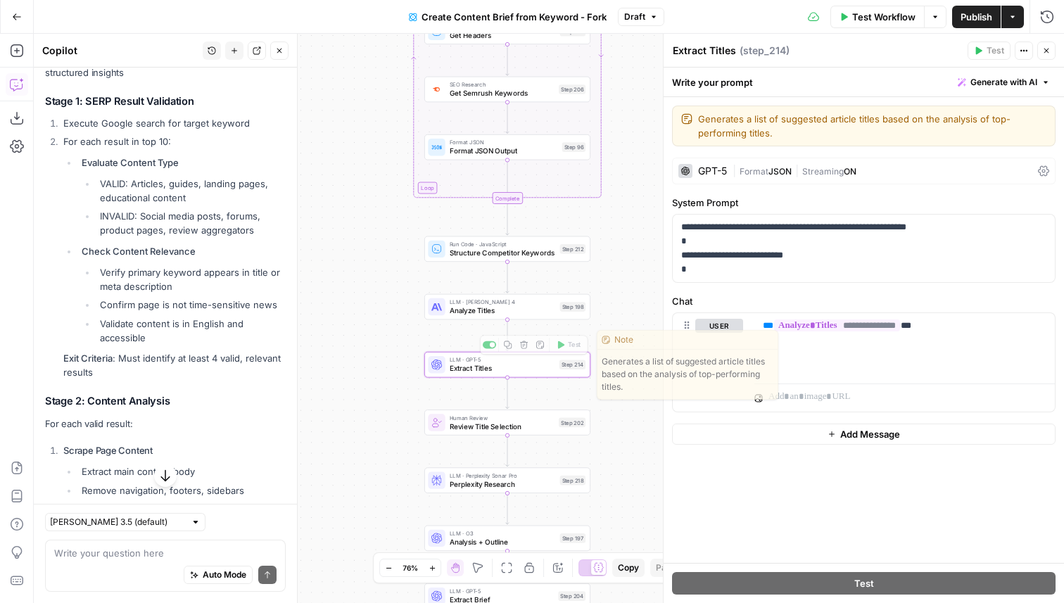
click at [466, 305] on span "Analyze Titles" at bounding box center [503, 310] width 106 height 11
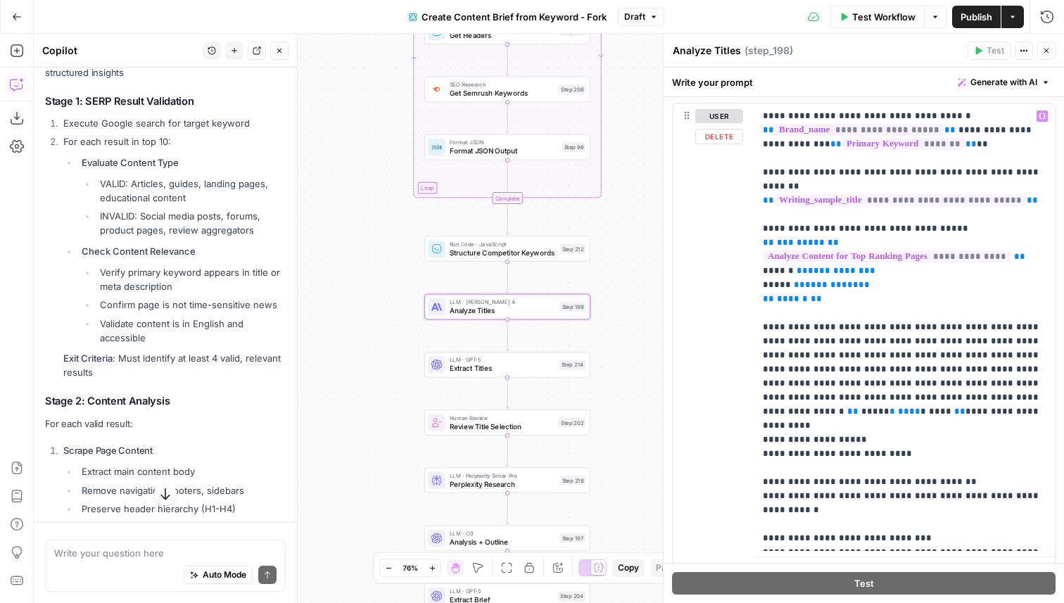
scroll to position [2415, 0]
click at [819, 384] on p "**********" at bounding box center [904, 327] width 283 height 436
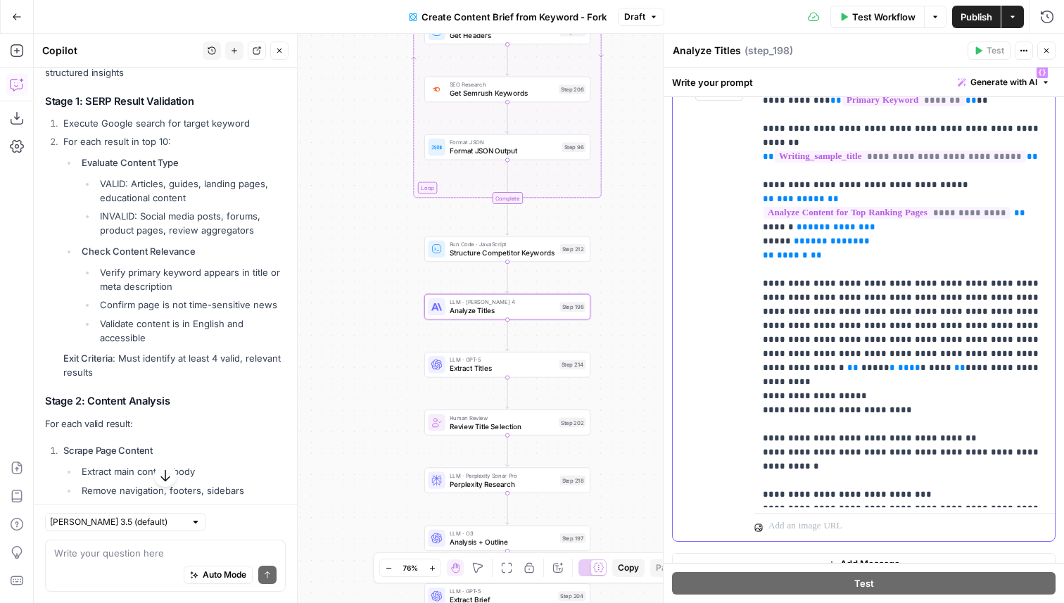
scroll to position [253, 0]
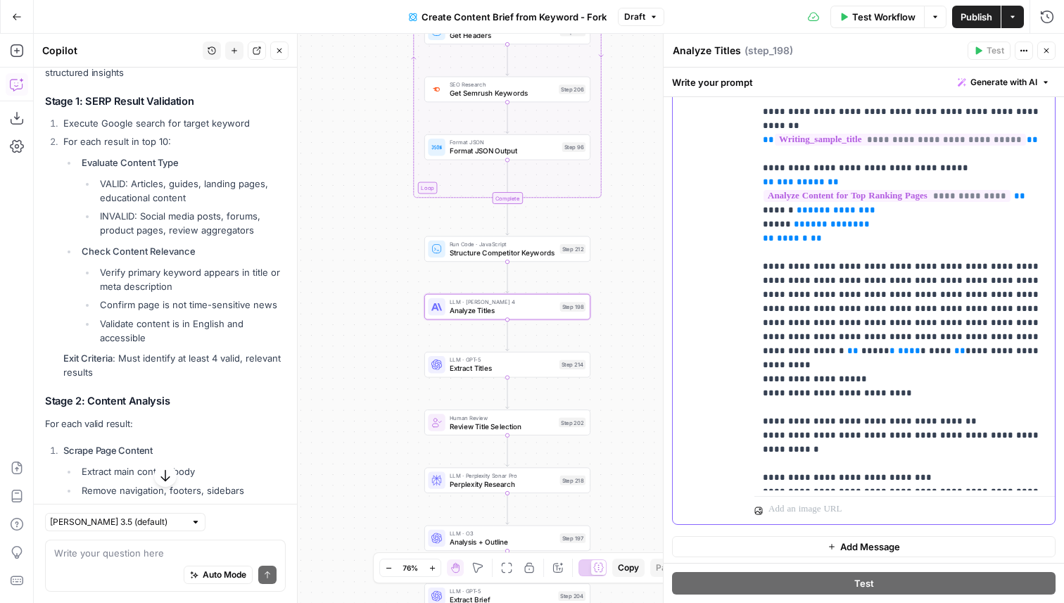
drag, startPoint x: 765, startPoint y: 252, endPoint x: 931, endPoint y: 325, distance: 181.4
click at [931, 325] on p "**********" at bounding box center [904, 267] width 283 height 436
drag, startPoint x: 867, startPoint y: 417, endPoint x: 847, endPoint y: 378, distance: 43.4
click at [847, 378] on p "**********" at bounding box center [904, 267] width 283 height 436
drag, startPoint x: 997, startPoint y: 473, endPoint x: 756, endPoint y: 255, distance: 325.2
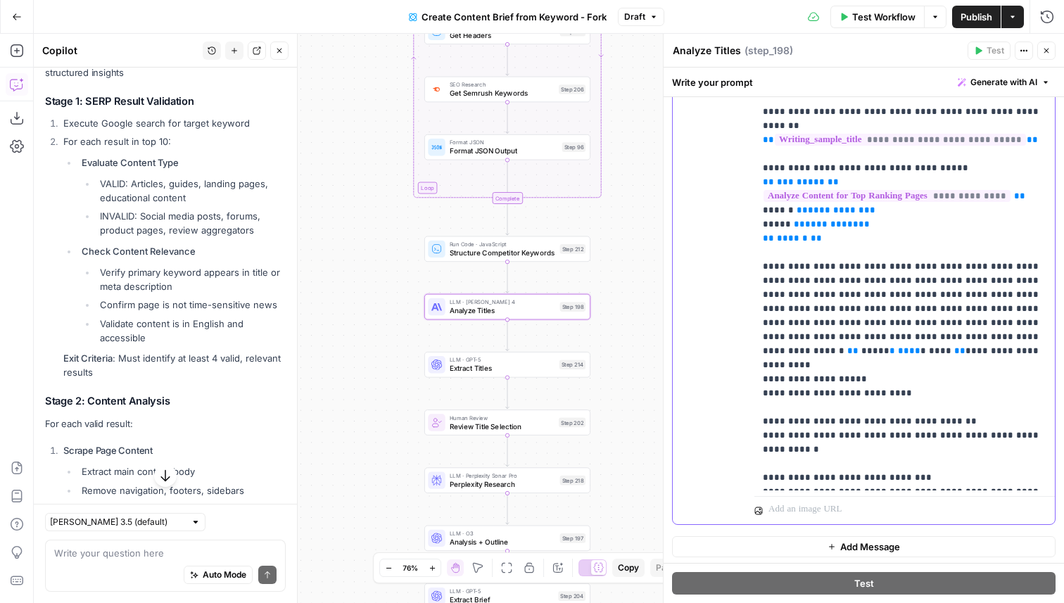
click at [756, 255] on div "**********" at bounding box center [904, 266] width 300 height 447
copy p "**********"
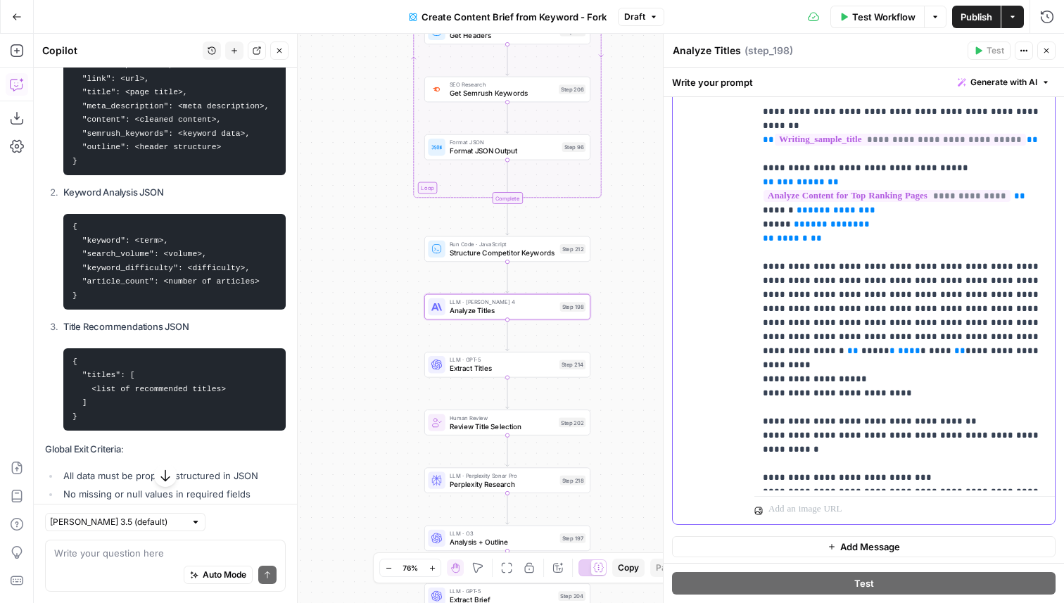
scroll to position [4032, 0]
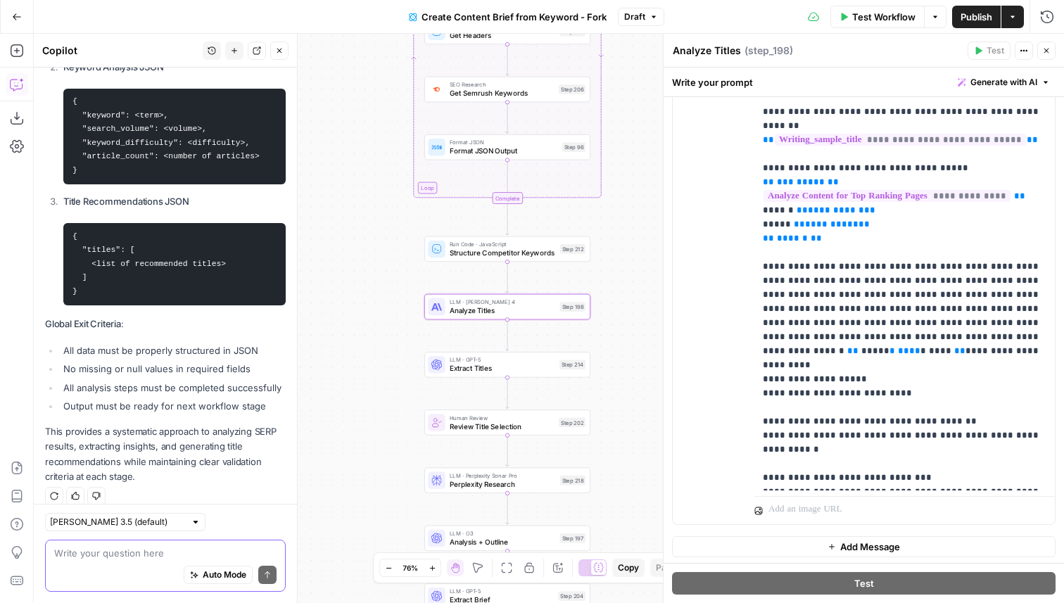
click at [144, 554] on textarea at bounding box center [165, 553] width 222 height 14
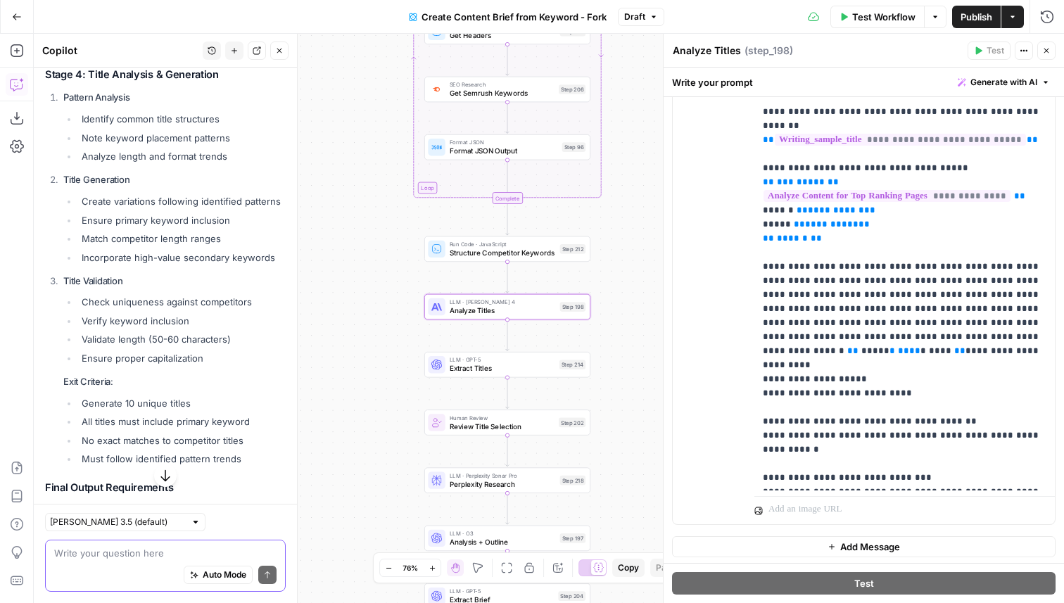
scroll to position [3437, 0]
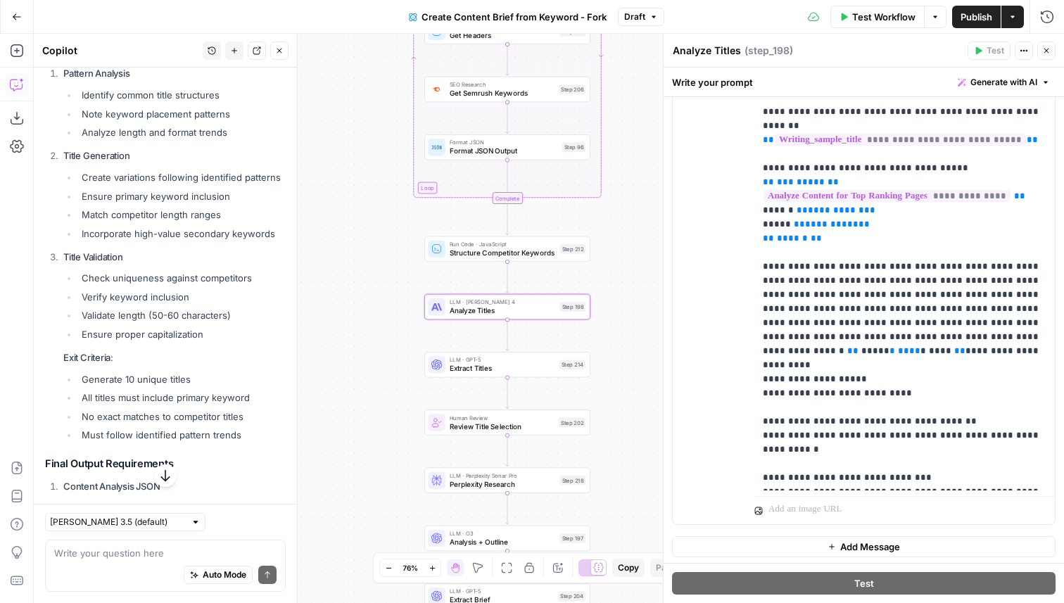
click at [175, 308] on li "Validate length (50-60 characters)" at bounding box center [182, 315] width 208 height 14
drag, startPoint x: 216, startPoint y: 321, endPoint x: 67, endPoint y: 243, distance: 168.7
click at [67, 250] on li "Title Validation Check uniqueness against competitors Verify keyword inclusion …" at bounding box center [173, 346] width 226 height 193
copy li "itle Validation Check uniqueness against competitors Verify keyword inclusion V…"
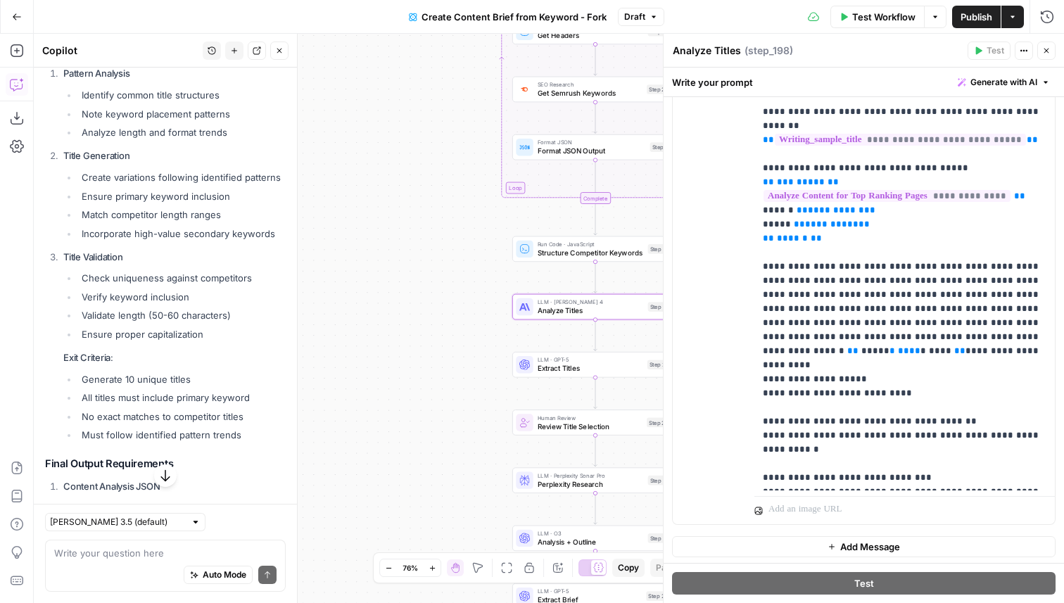
click at [170, 271] on li "Check uniqueness against competitors" at bounding box center [182, 278] width 208 height 14
drag, startPoint x: 203, startPoint y: 324, endPoint x: 56, endPoint y: 243, distance: 167.5
click at [60, 250] on li "Title Validation Check uniqueness against competitors Verify keyword inclusion …" at bounding box center [173, 346] width 226 height 193
copy li "Title Validation Check uniqueness against competitors Verify keyword inclusion …"
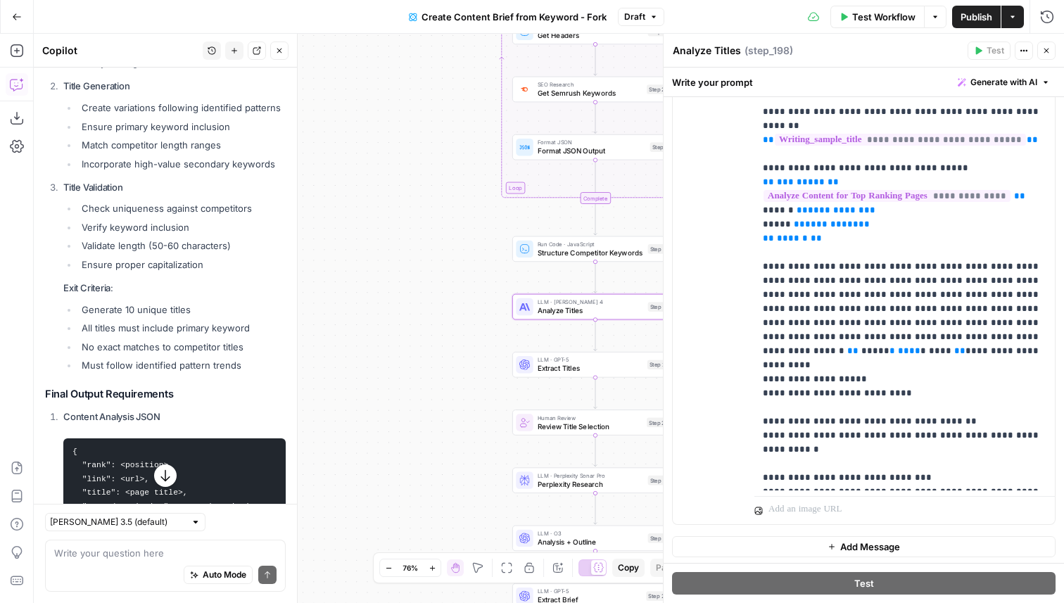
scroll to position [3506, 0]
drag, startPoint x: 251, startPoint y: 351, endPoint x: 57, endPoint y: 276, distance: 208.0
click at [57, 276] on ol "Pattern Analysis Identify common title structures Note keyword placement patter…" at bounding box center [165, 185] width 241 height 376
copy li "Exit Criteria : Generate 10 unique titles All titles must include primary keywo…"
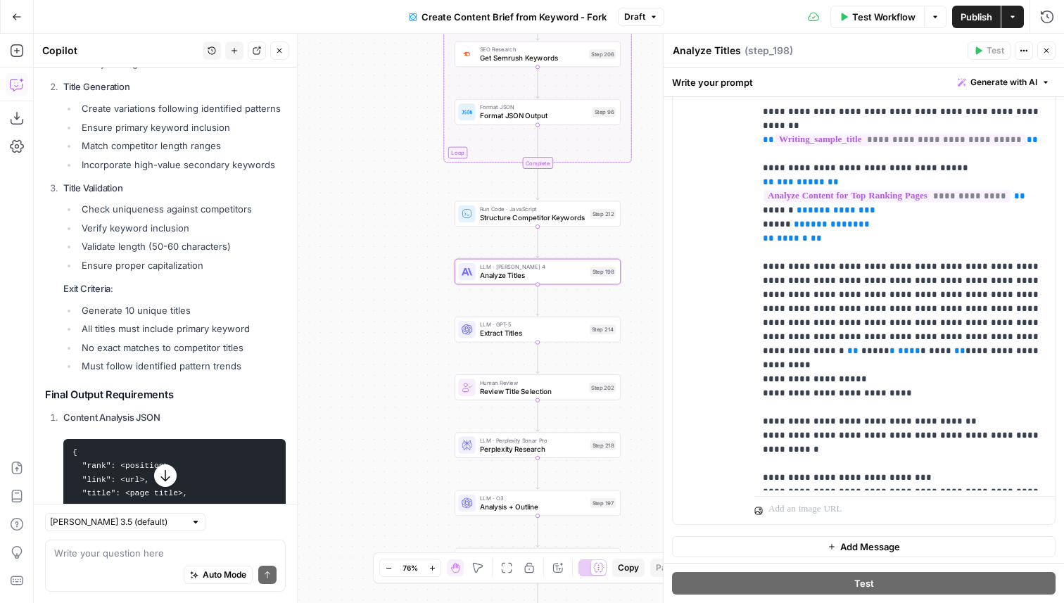
drag, startPoint x: 480, startPoint y: 397, endPoint x: 381, endPoint y: 314, distance: 128.9
click at [381, 314] on div "Workflow Set Inputs Inputs Google Search Perform Google Search Step 51 Loop Ite…" at bounding box center [549, 318] width 1030 height 569
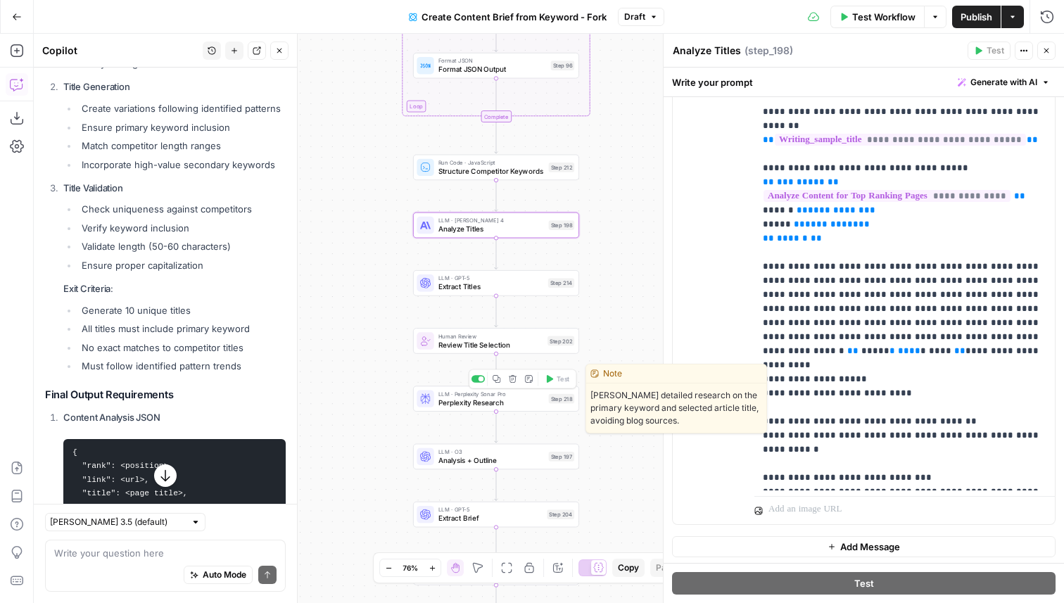
click at [463, 399] on span "Perplexity Research" at bounding box center [491, 402] width 106 height 11
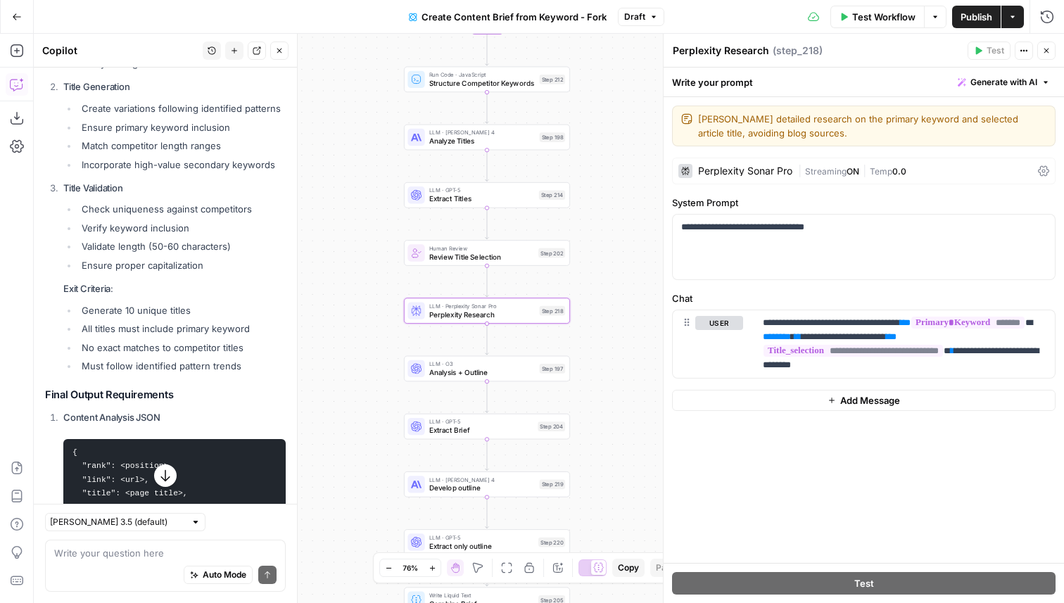
drag, startPoint x: 613, startPoint y: 400, endPoint x: 604, endPoint y: 300, distance: 100.3
click at [604, 300] on div "Workflow Set Inputs Inputs Google Search Perform Google Search Step 51 Loop Ite…" at bounding box center [549, 318] width 1030 height 569
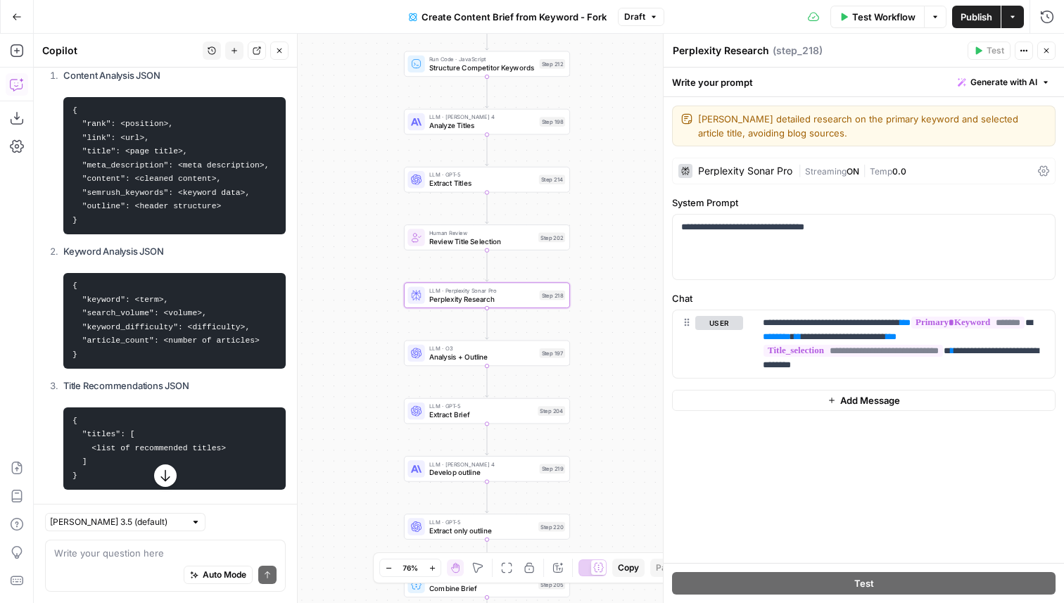
scroll to position [4032, 0]
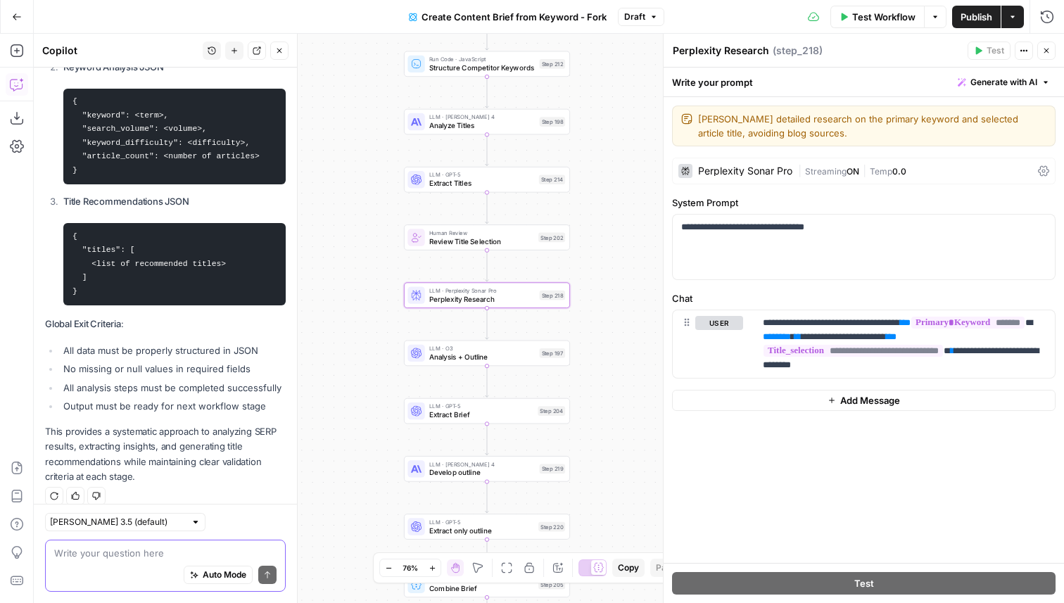
click at [173, 549] on textarea at bounding box center [165, 553] width 222 height 14
paste textarea "- [**Perplexity Research**]([URL][DOMAIN_NAME]) gathers detailed research about…"
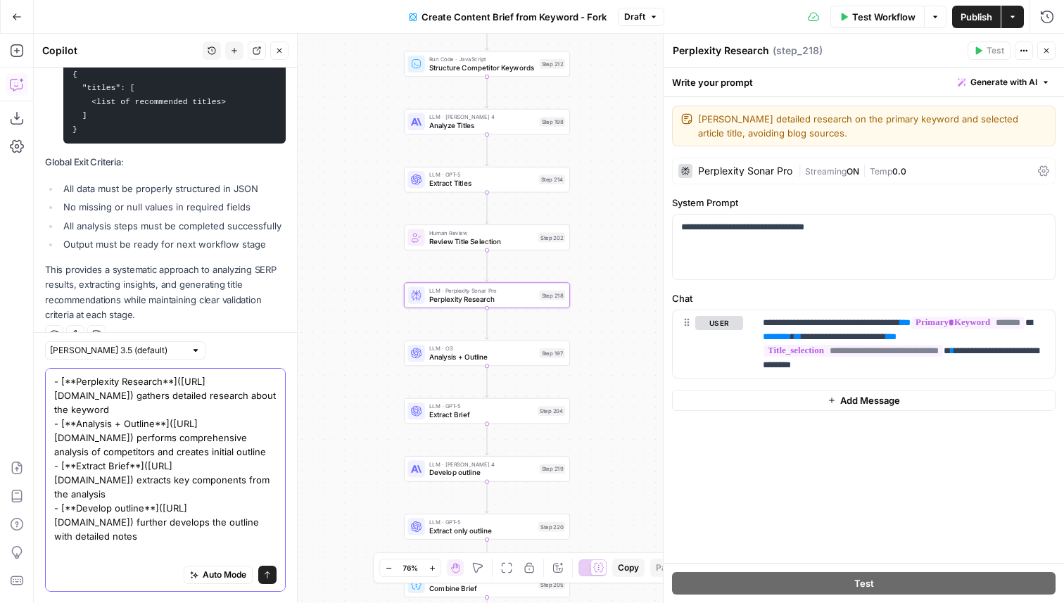
scroll to position [4192, 0]
drag, startPoint x: 172, startPoint y: 409, endPoint x: 50, endPoint y: 396, distance: 123.1
click at [50, 396] on div "- [**Perplexity Research**]([URL][DOMAIN_NAME]) gathers detailed research about…" at bounding box center [165, 480] width 241 height 224
type textarea "- [**Perplexity Research**] gathers detailed research about the keyword - [**An…"
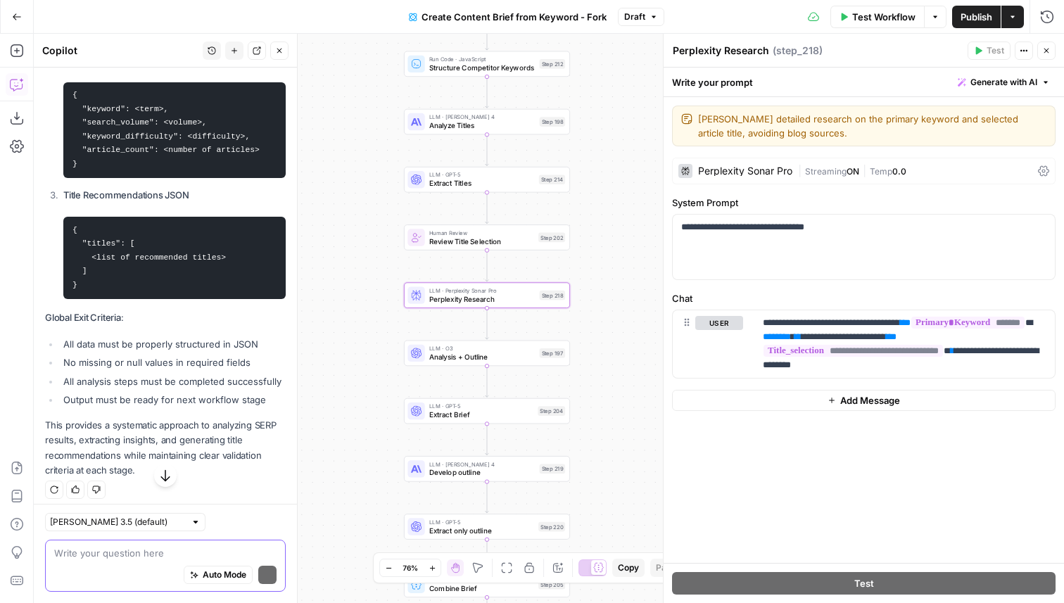
scroll to position [4032, 0]
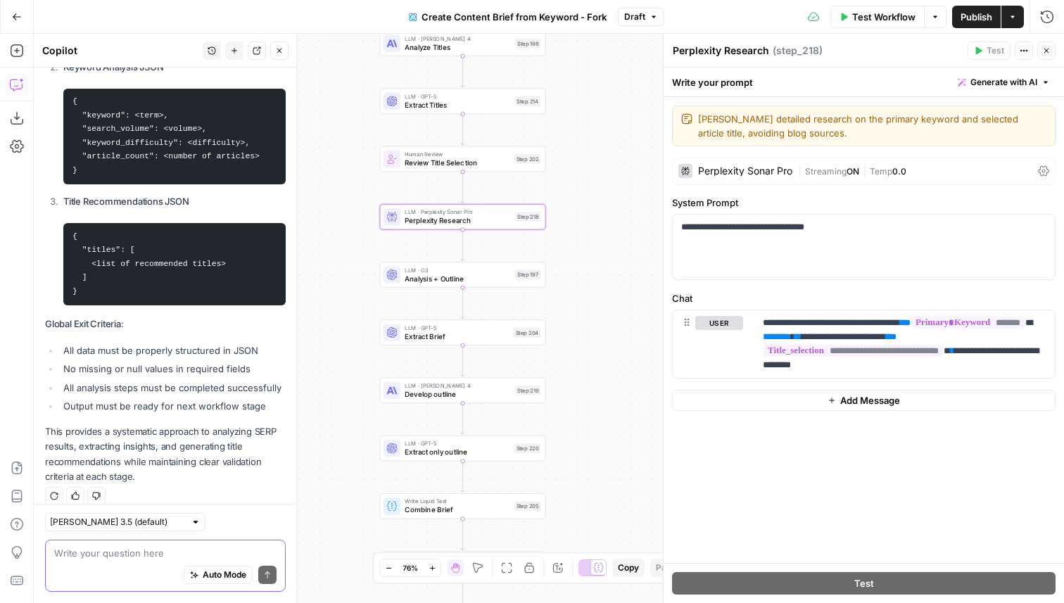
click at [167, 554] on textarea at bounding box center [165, 553] width 222 height 14
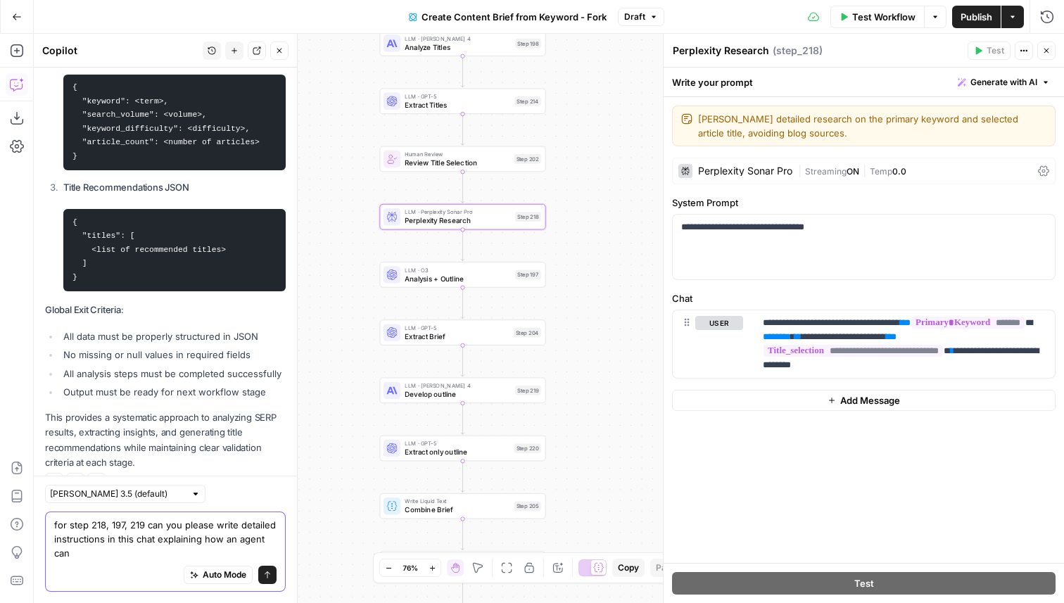
scroll to position [4060, 0]
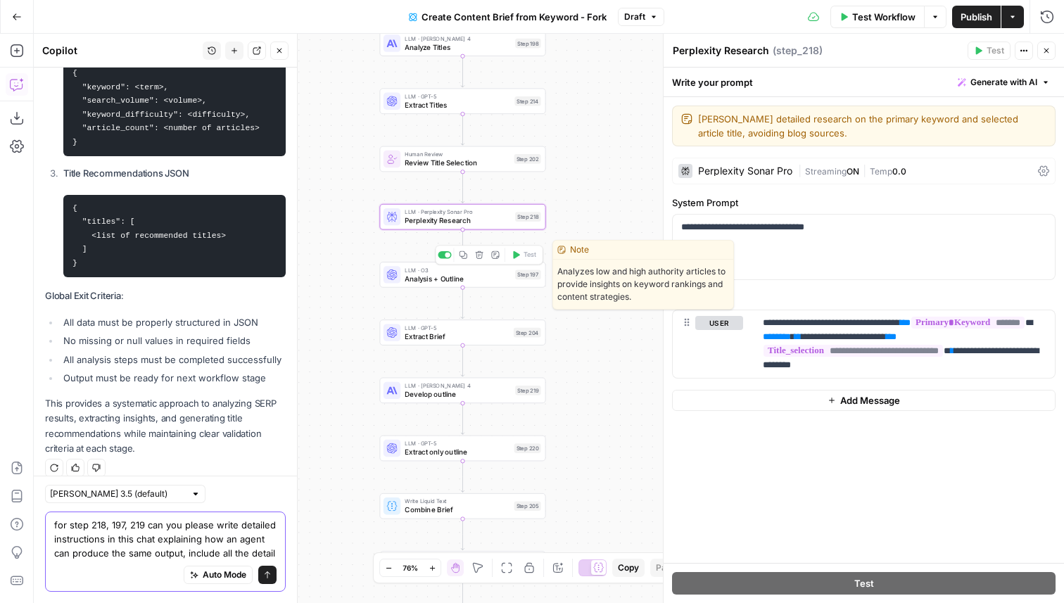
type textarea "for step 218, 197, 219 can you please write detailed instructions in this chat …"
click at [450, 278] on span "Analysis + Outline" at bounding box center [457, 278] width 106 height 11
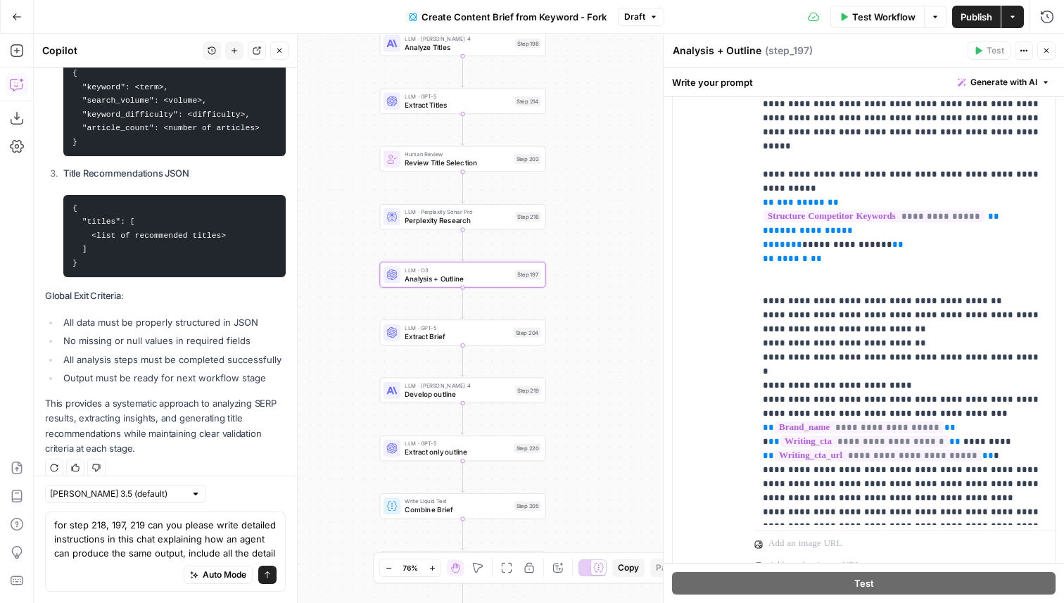
scroll to position [417, 0]
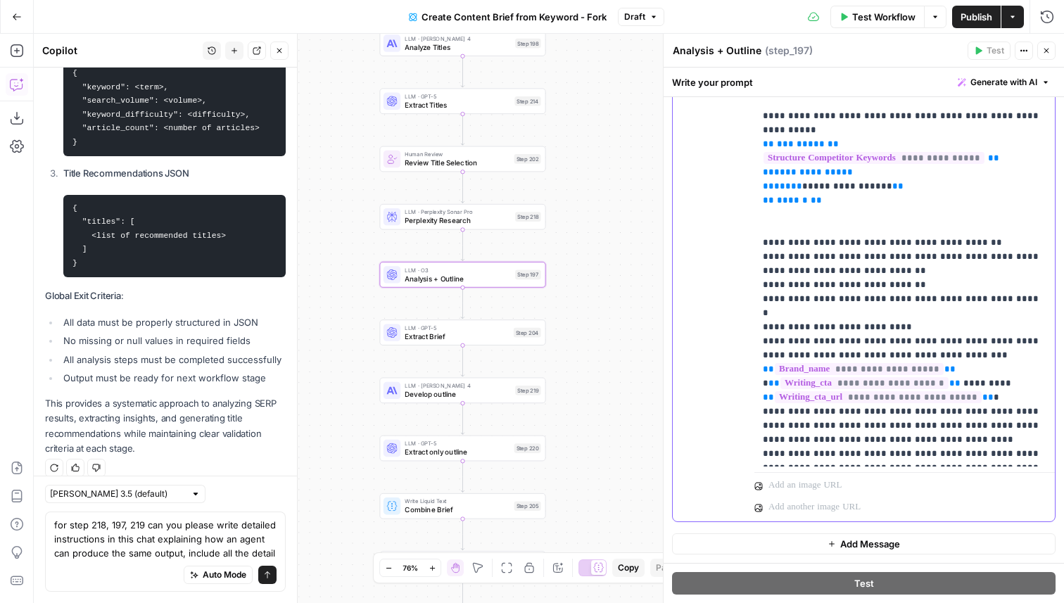
drag, startPoint x: 884, startPoint y: 452, endPoint x: 846, endPoint y: 308, distance: 149.1
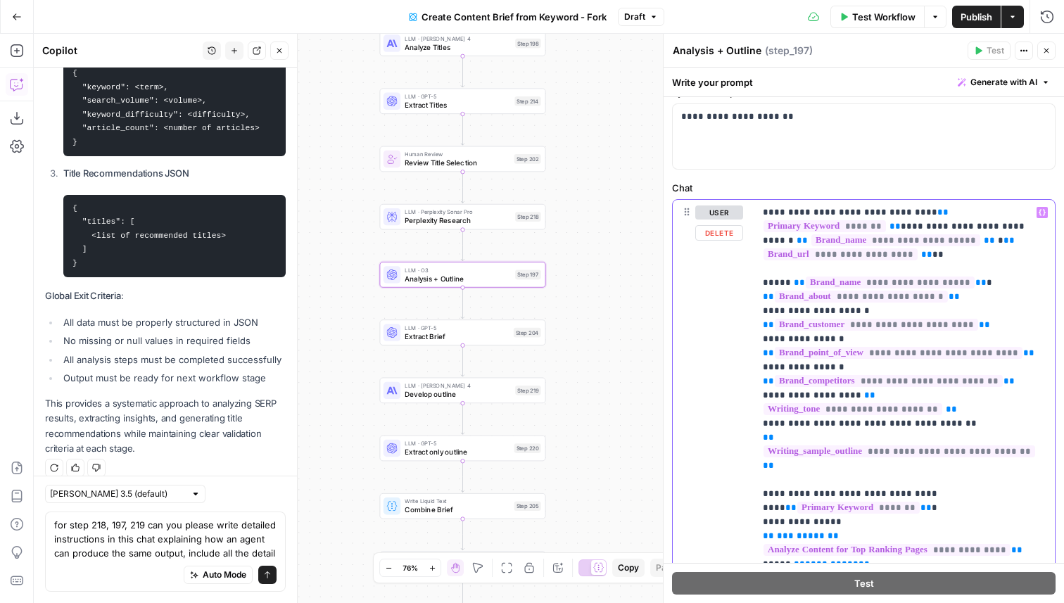
scroll to position [101, 0]
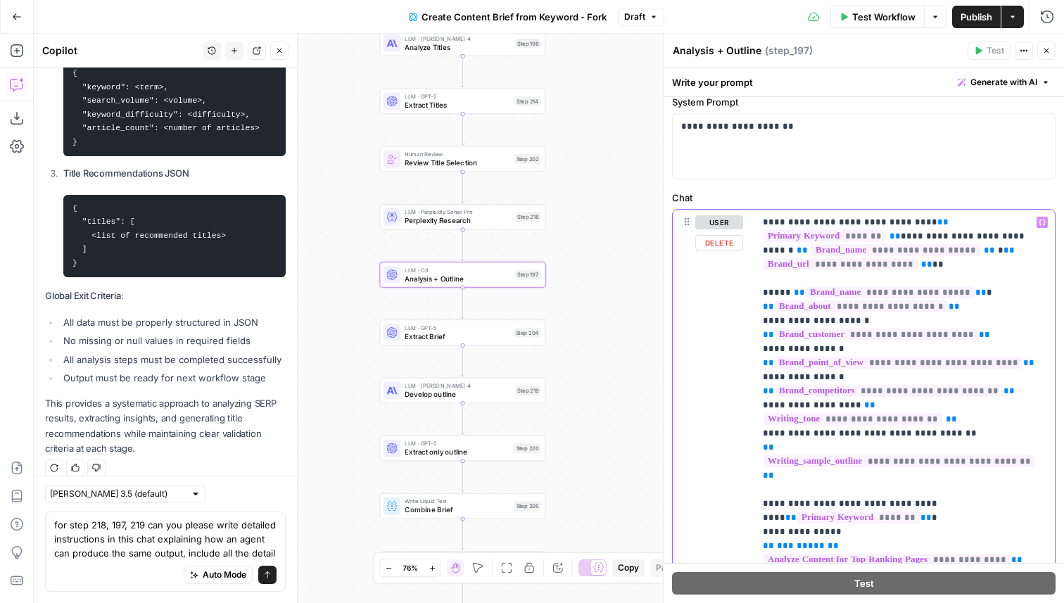
click at [438, 326] on span "LLM · GPT-5" at bounding box center [456, 328] width 104 height 8
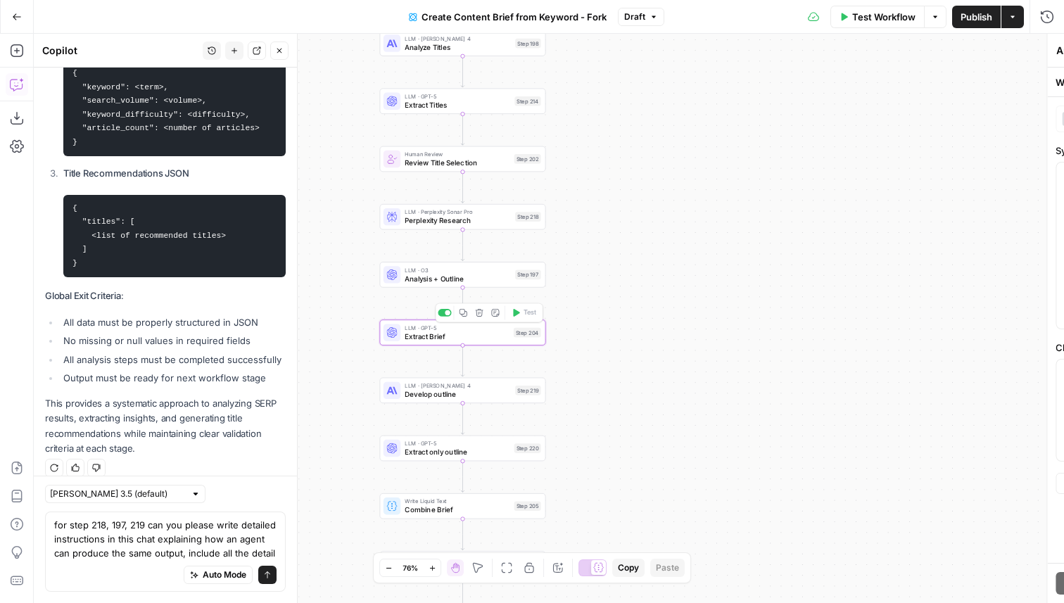
type textarea "Extract Brief"
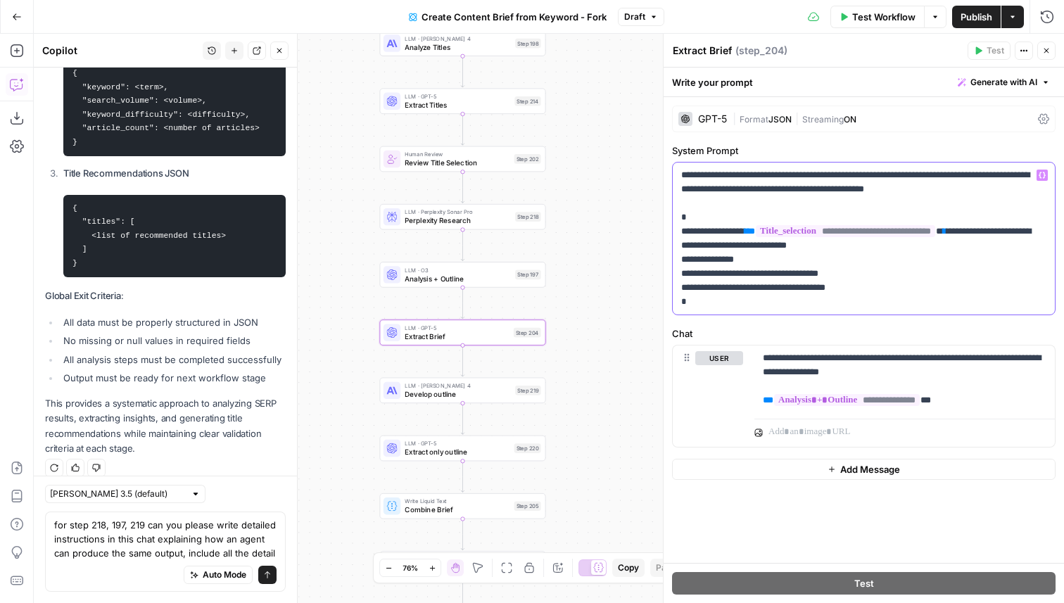
drag, startPoint x: 756, startPoint y: 307, endPoint x: 673, endPoint y: 215, distance: 123.5
click at [673, 215] on div "**********" at bounding box center [864, 239] width 382 height 152
click at [426, 398] on span "Develop outline" at bounding box center [457, 394] width 106 height 11
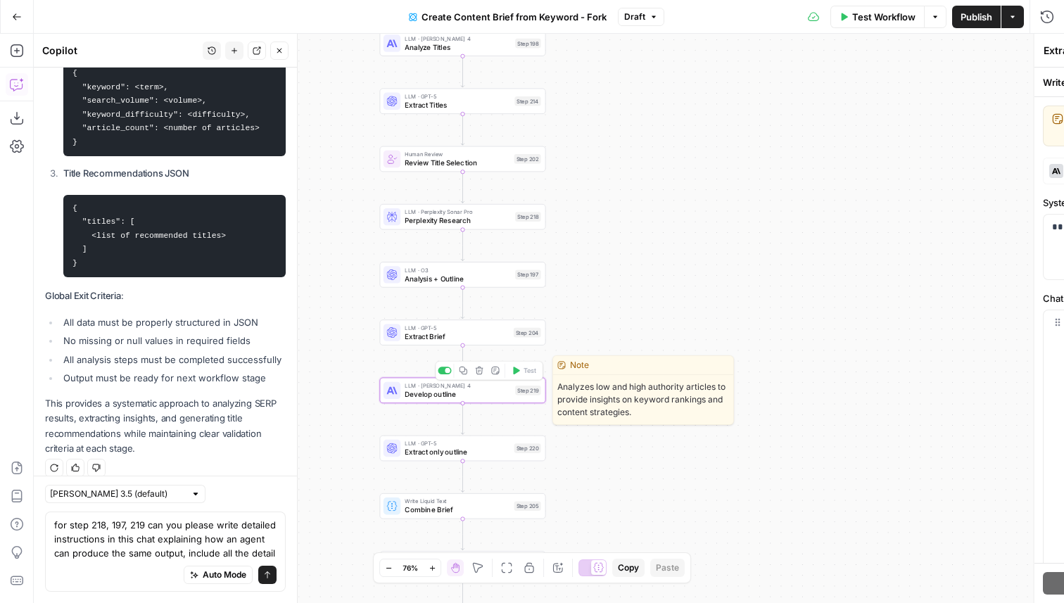
type textarea "Develop outline"
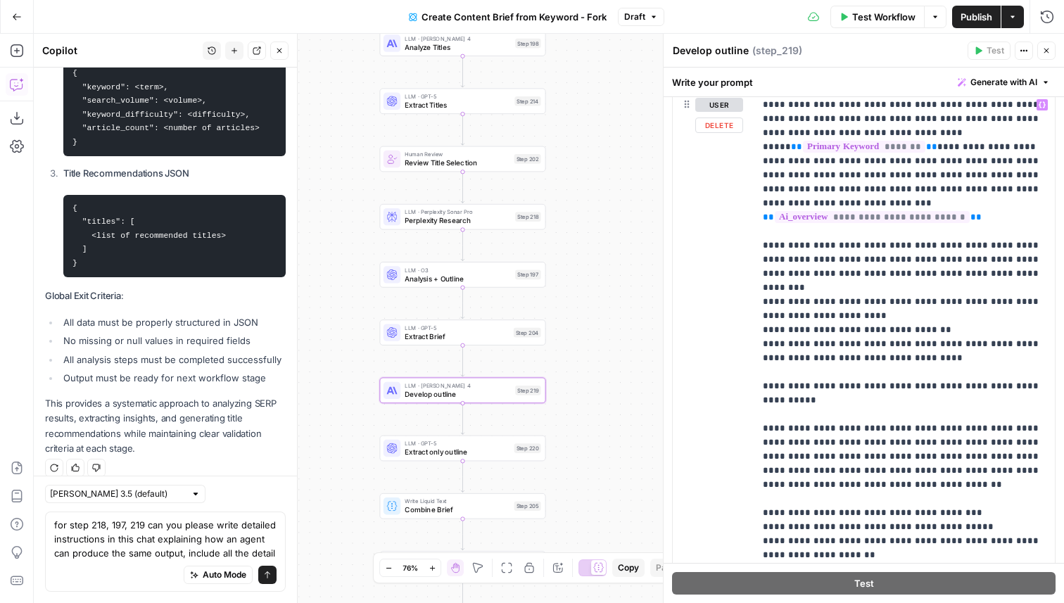
scroll to position [907, 0]
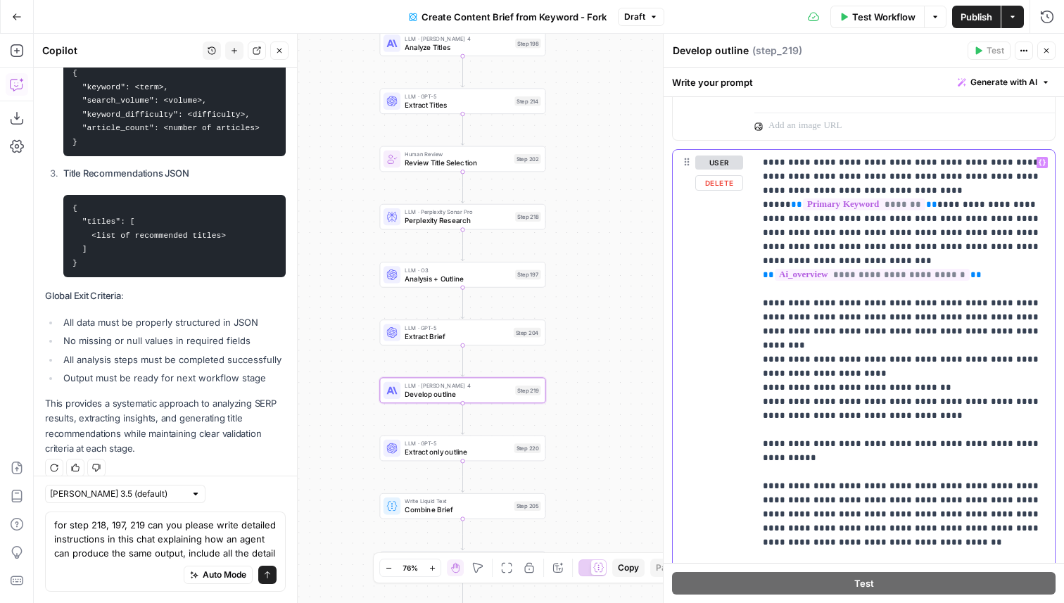
drag, startPoint x: 757, startPoint y: 161, endPoint x: 815, endPoint y: 216, distance: 79.6
click at [815, 217] on div "**********" at bounding box center [904, 409] width 300 height 518
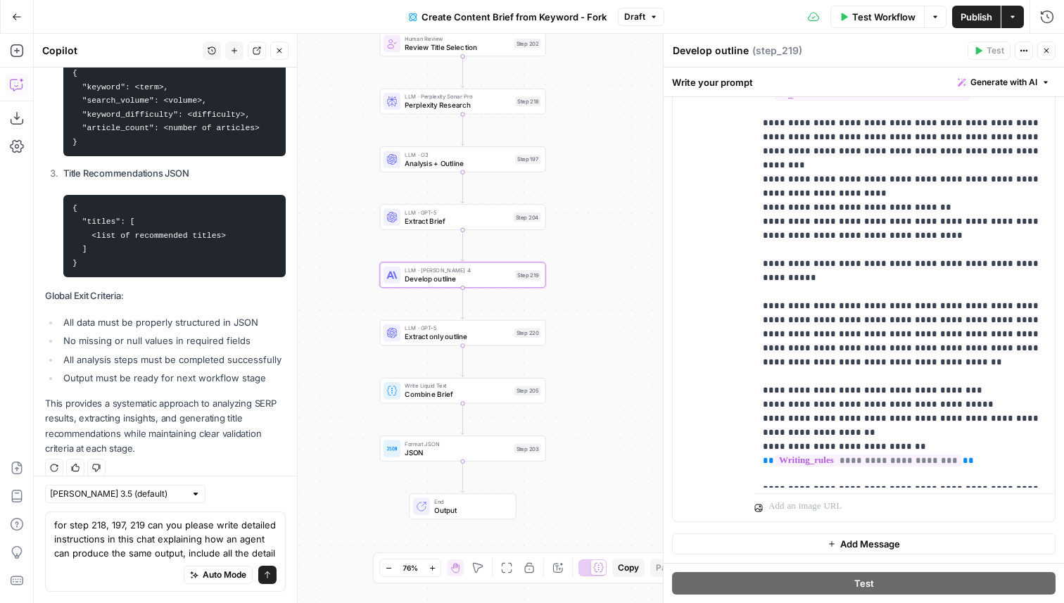
drag, startPoint x: 589, startPoint y: 480, endPoint x: 589, endPoint y: 365, distance: 115.4
click at [589, 365] on div "Workflow Set Inputs Inputs Google Search Perform Google Search Step 51 Loop Ite…" at bounding box center [549, 318] width 1030 height 569
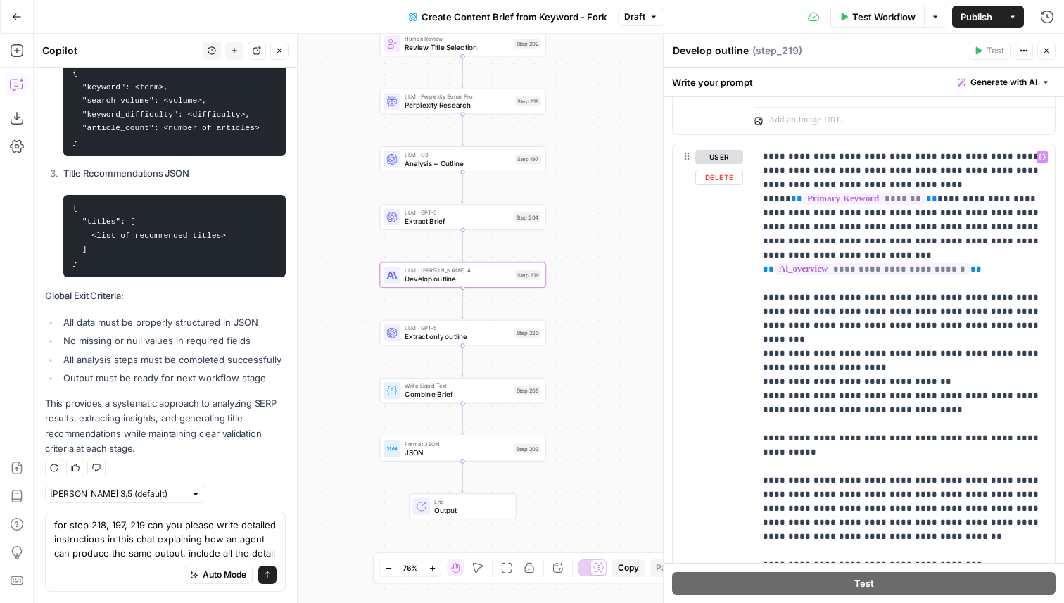
scroll to position [886, 0]
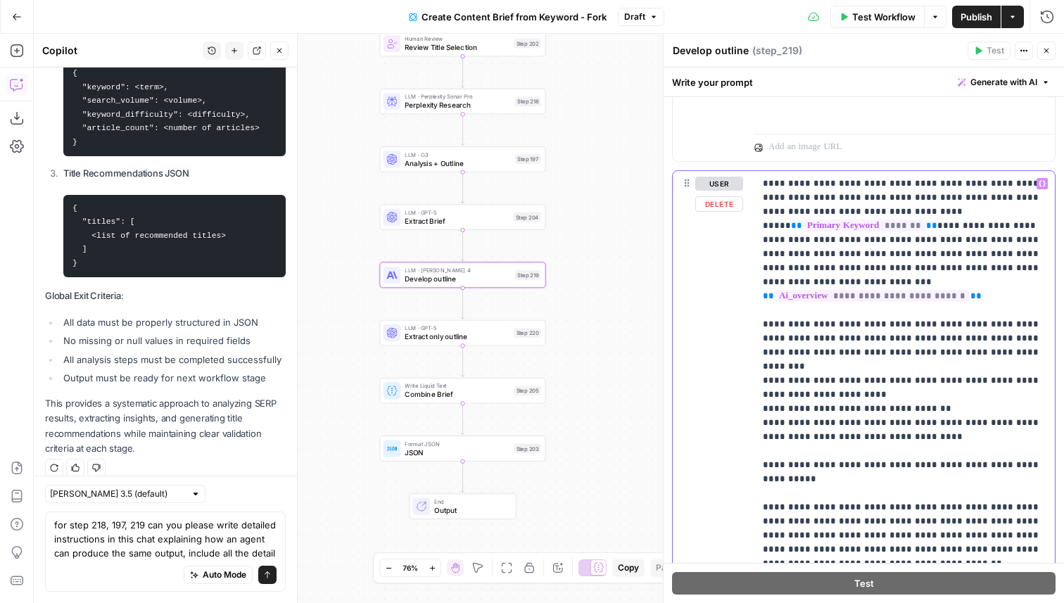
click at [783, 201] on p "**********" at bounding box center [904, 430] width 283 height 506
drag, startPoint x: 763, startPoint y: 180, endPoint x: 884, endPoint y: 398, distance: 249.4
click at [885, 396] on p "**********" at bounding box center [904, 430] width 283 height 506
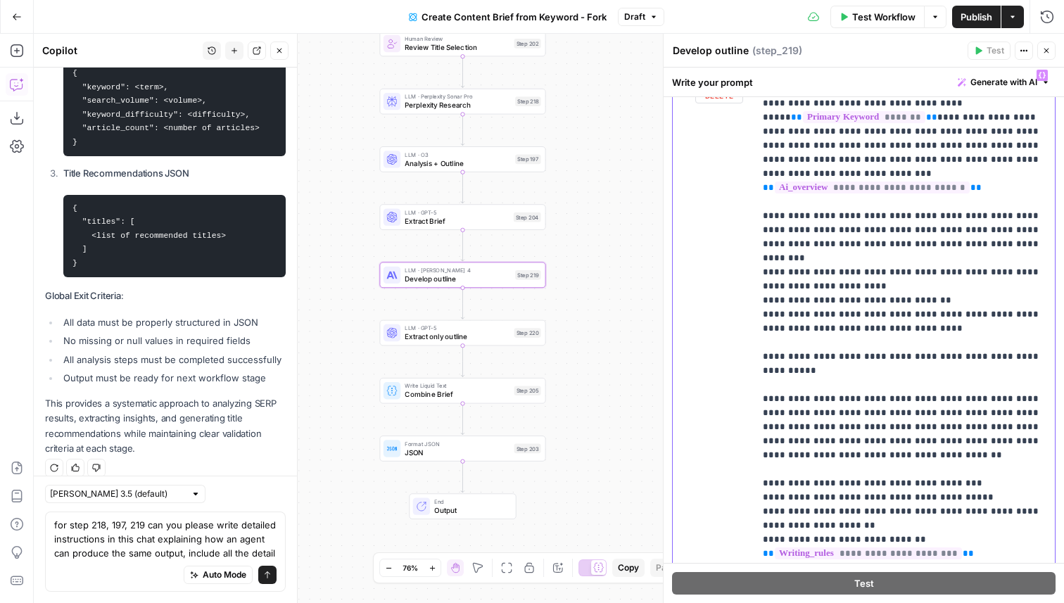
scroll to position [1055, 0]
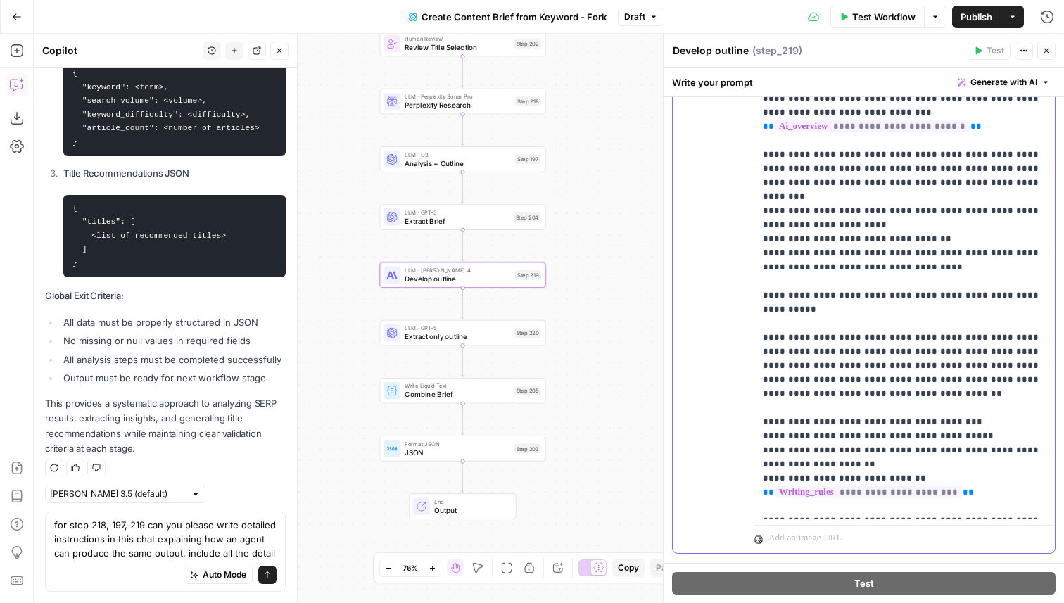
click at [911, 450] on p "**********" at bounding box center [904, 260] width 283 height 506
click at [875, 509] on p "**********" at bounding box center [904, 260] width 283 height 506
click at [963, 464] on p "**********" at bounding box center [904, 260] width 283 height 506
